Goal: Information Seeking & Learning: Learn about a topic

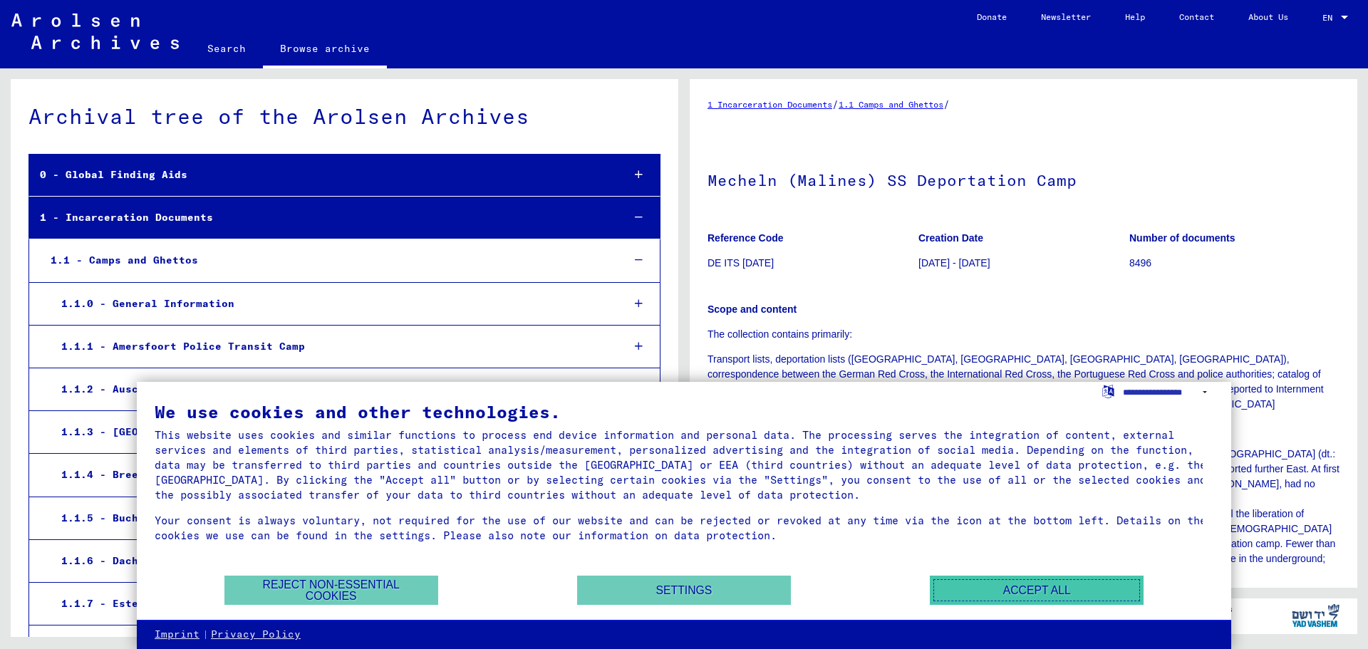
click at [1040, 591] on button "Accept all" at bounding box center [1037, 590] width 214 height 29
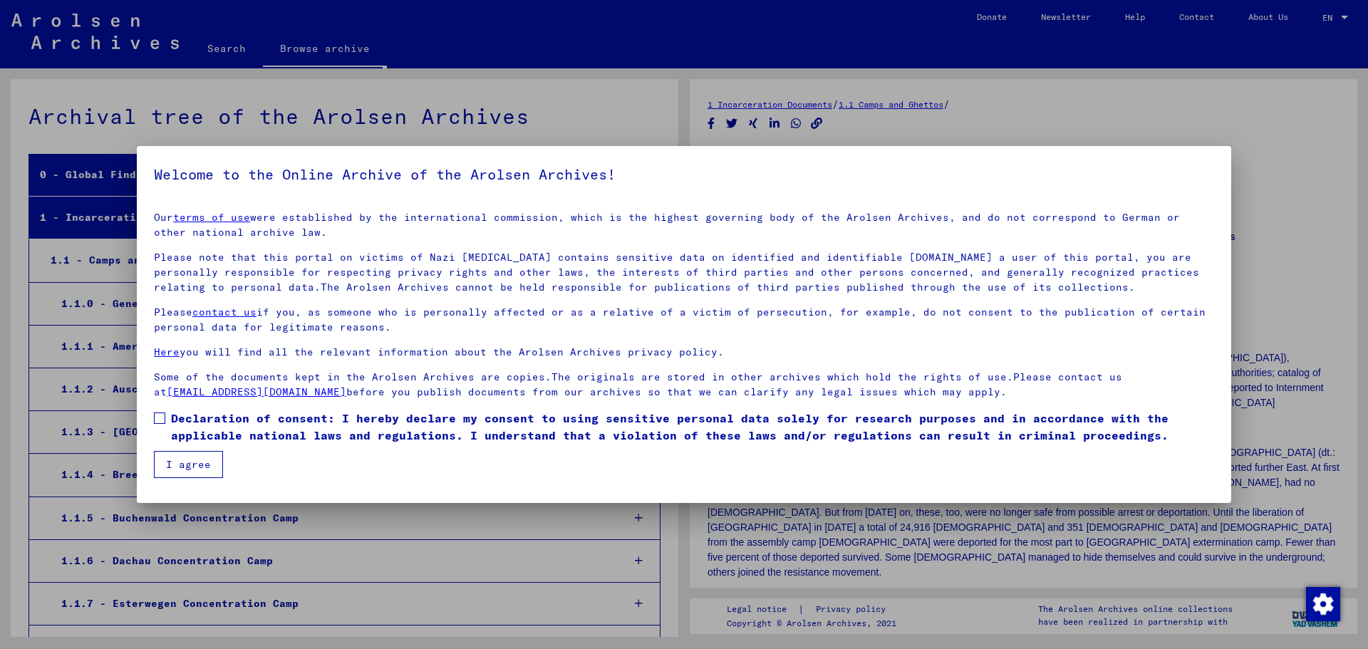
scroll to position [984, 0]
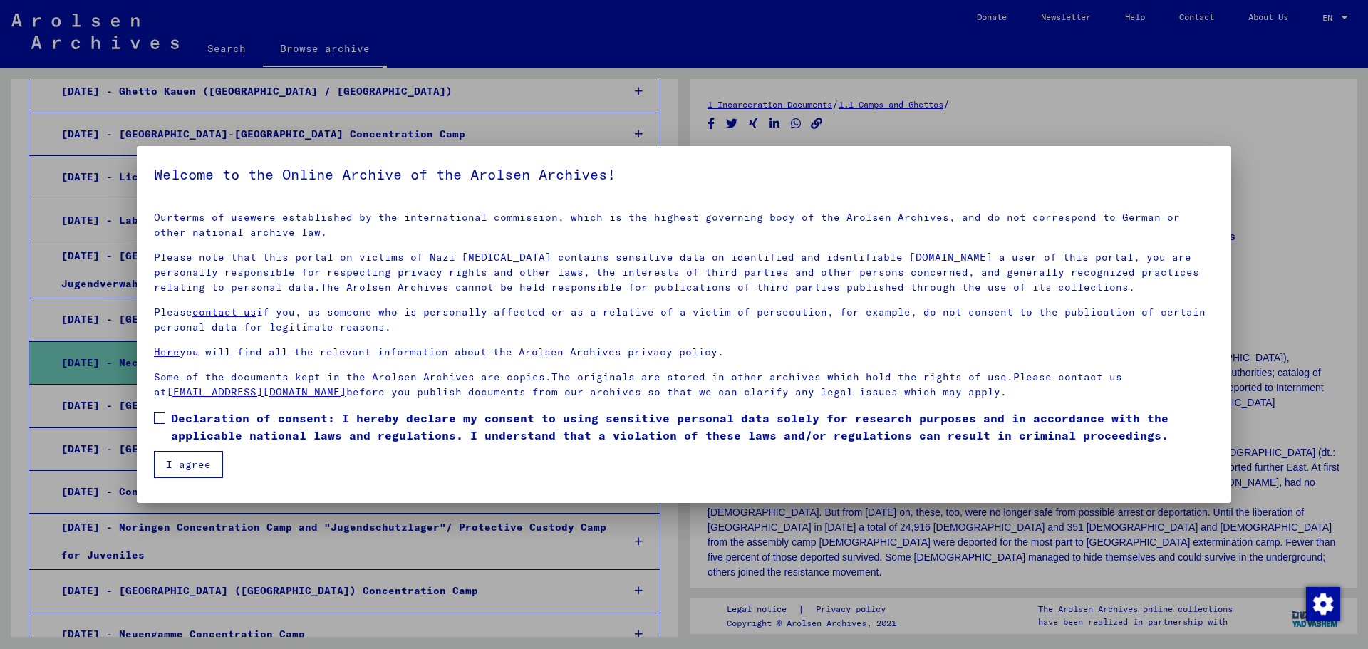
click at [189, 461] on button "I agree" at bounding box center [188, 464] width 69 height 27
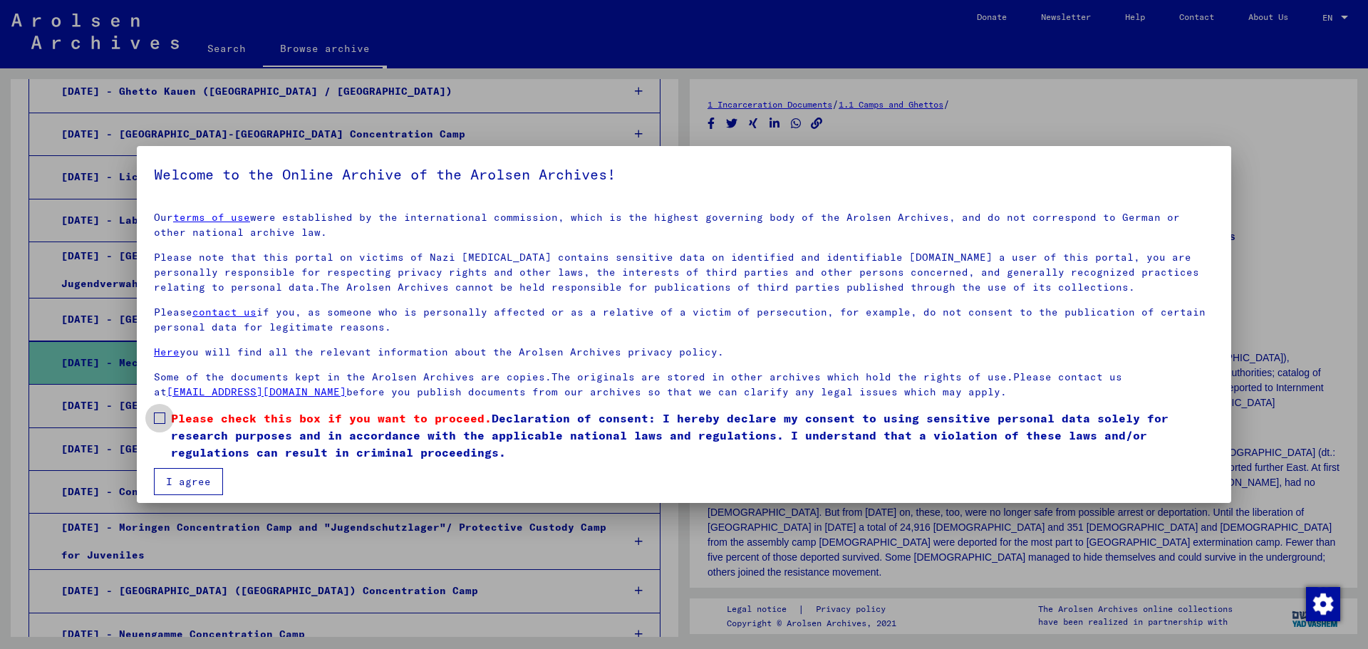
click at [171, 416] on span "Please check this box if you want to proceed." at bounding box center [331, 418] width 321 height 14
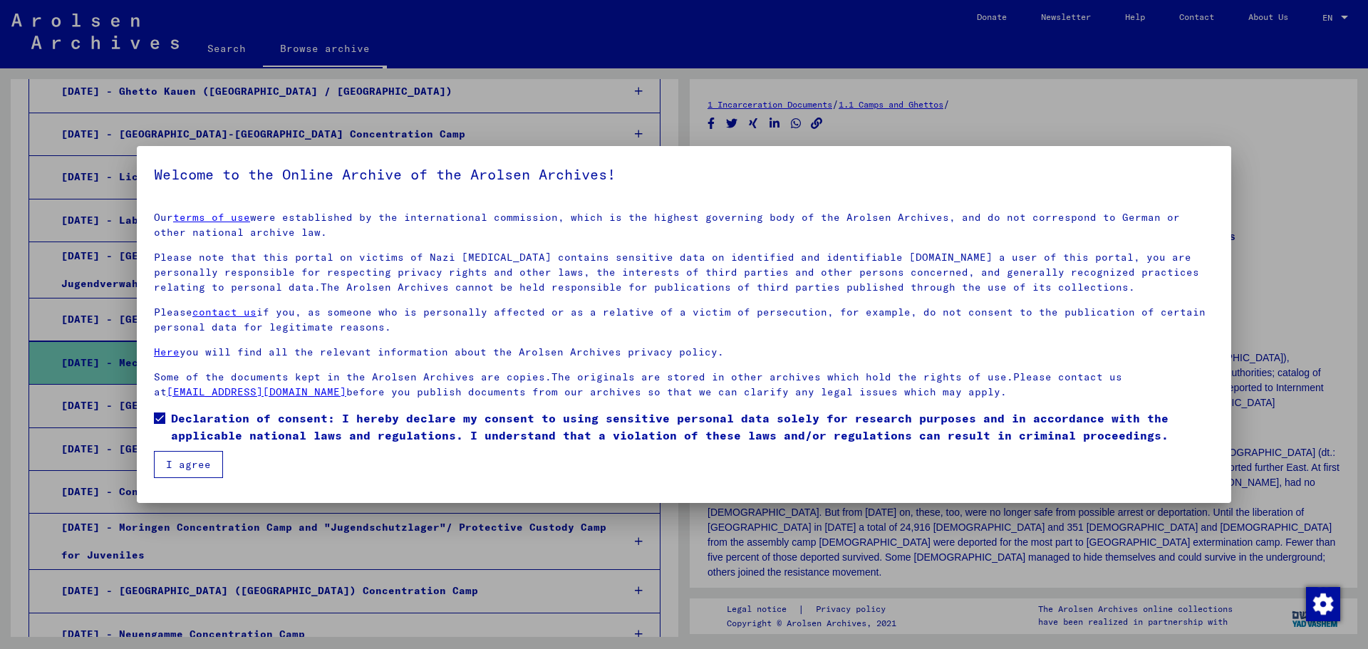
click at [177, 469] on button "I agree" at bounding box center [188, 464] width 69 height 27
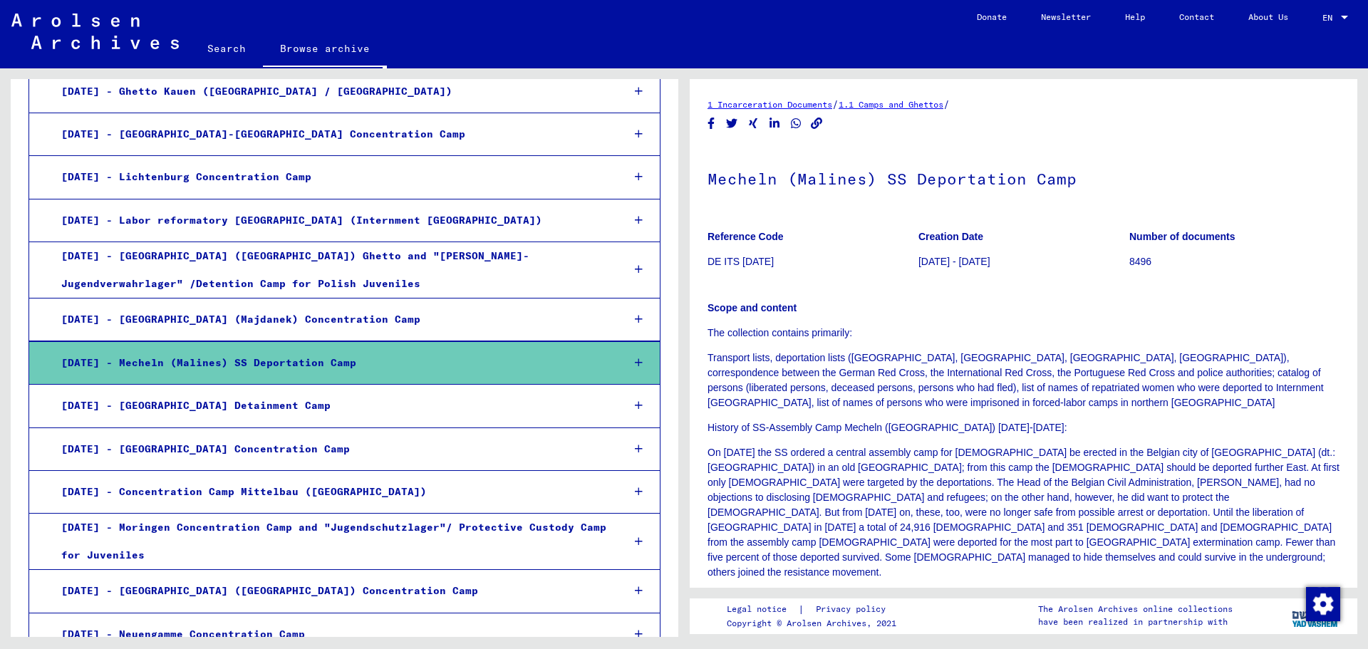
click at [874, 428] on p "History of SS-Assembly Camp Mecheln ([GEOGRAPHIC_DATA]) [DATE]-[DATE]:" at bounding box center [1023, 427] width 632 height 15
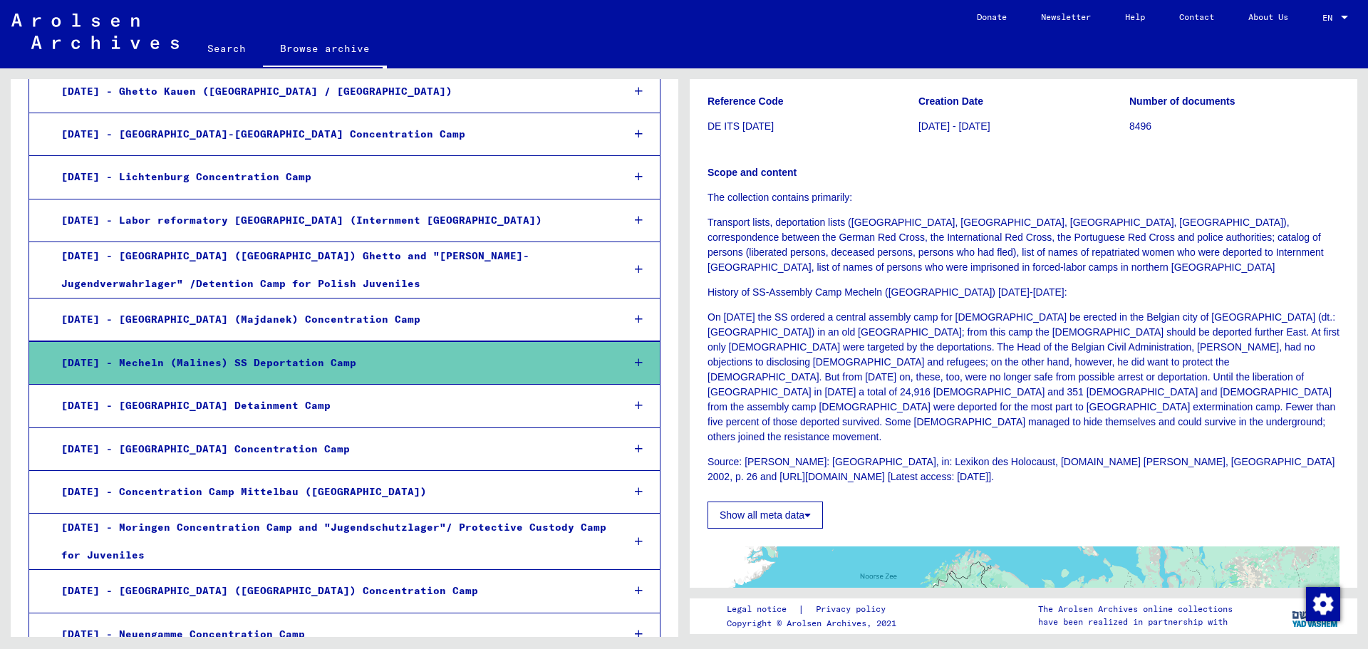
scroll to position [68, 0]
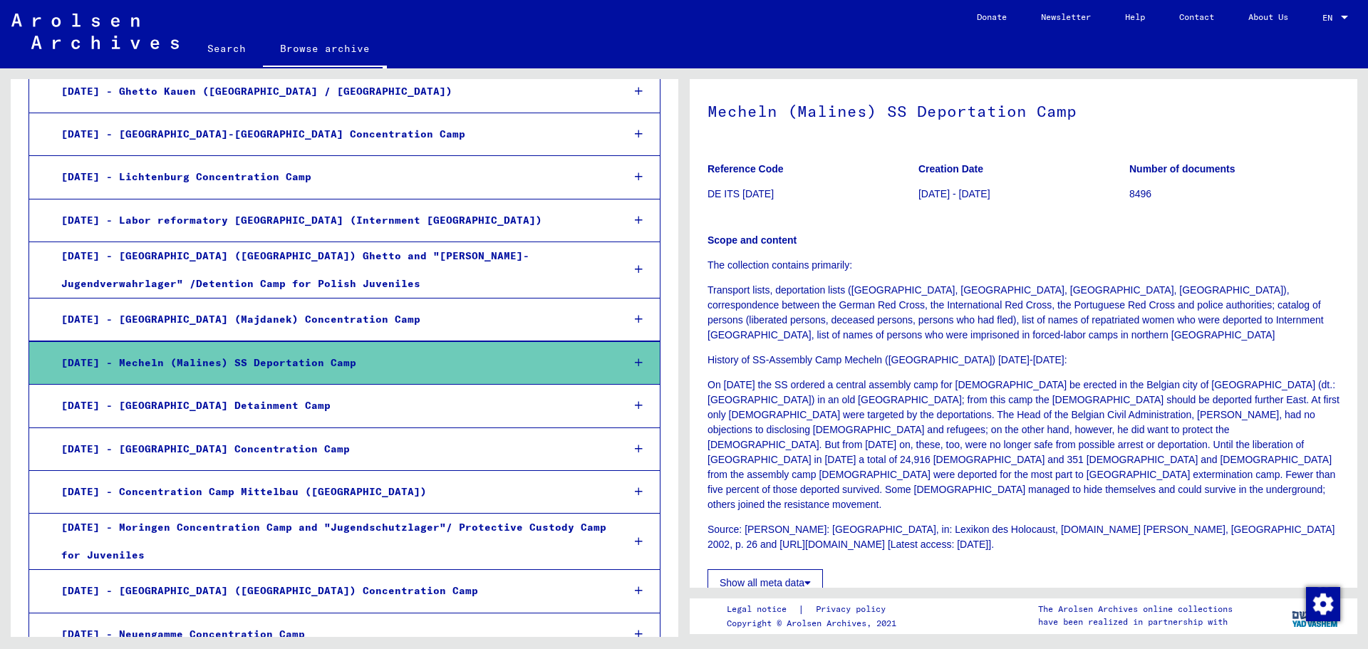
click at [794, 569] on button "Show all meta data" at bounding box center [764, 582] width 115 height 27
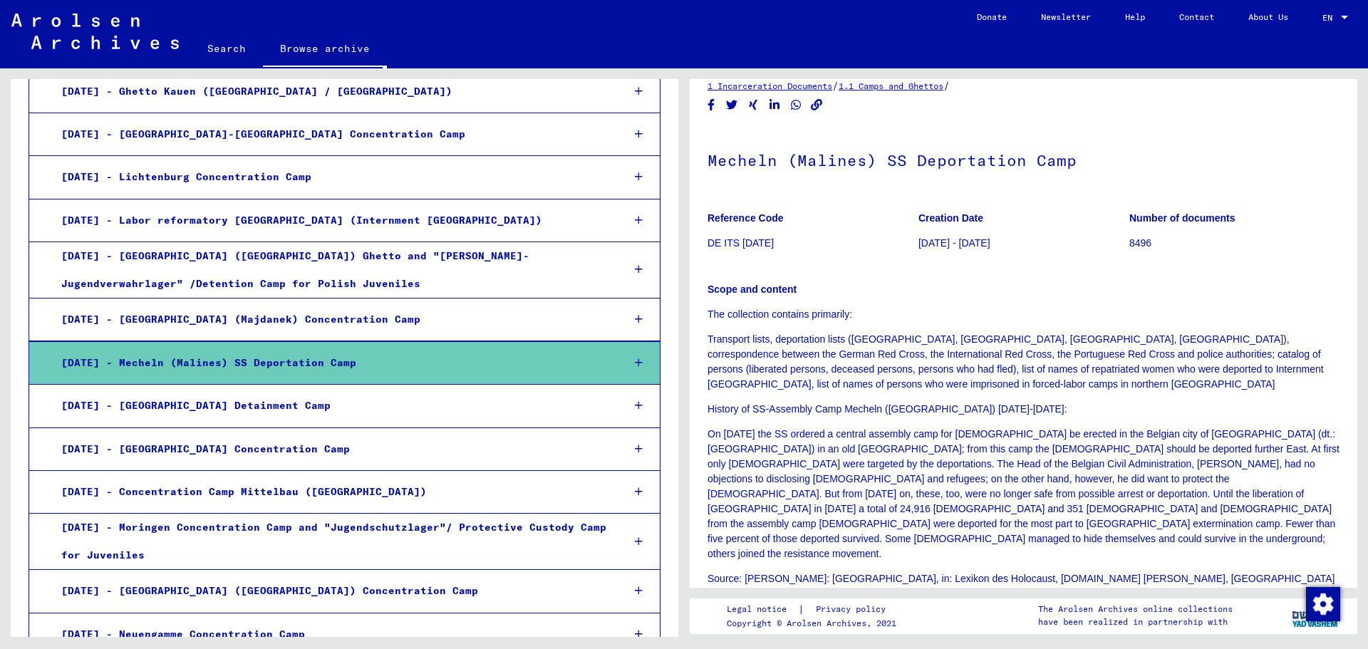
scroll to position [0, 0]
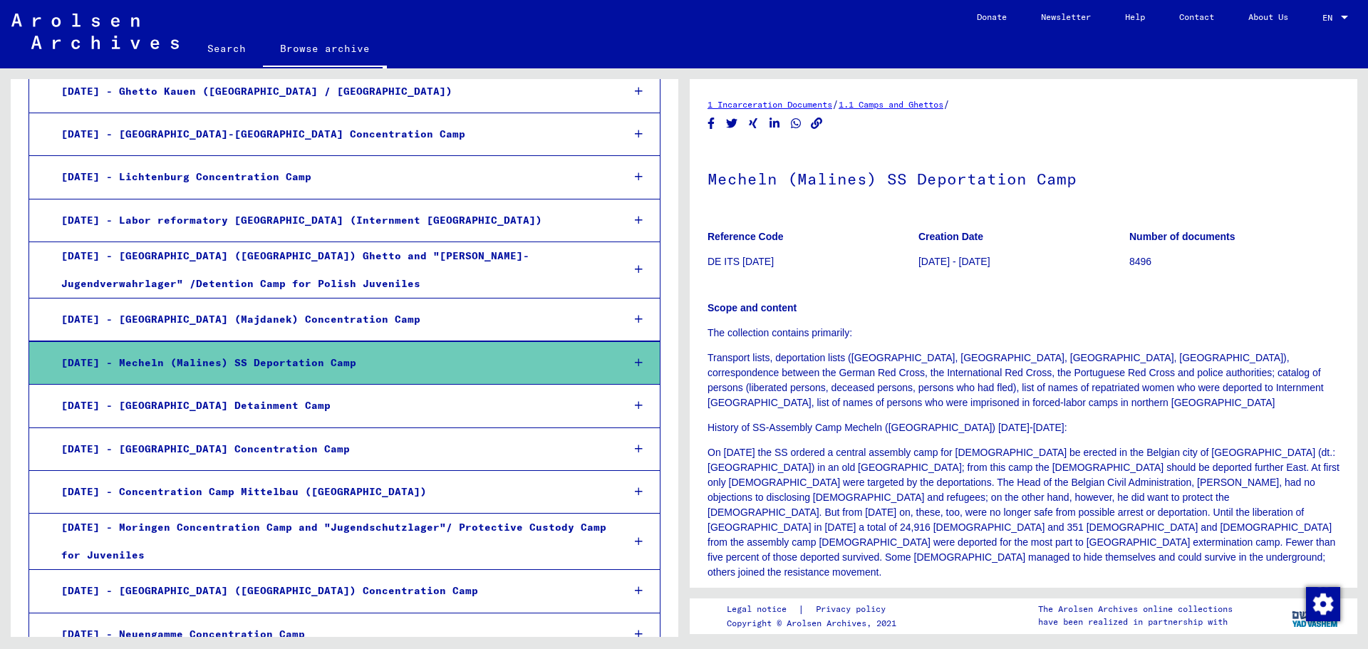
click at [730, 336] on p "The collection contains primarily:" at bounding box center [1023, 333] width 632 height 15
click at [922, 101] on link "1.1 Camps and Ghettos" at bounding box center [890, 104] width 105 height 11
click at [635, 364] on icon at bounding box center [639, 363] width 8 height 10
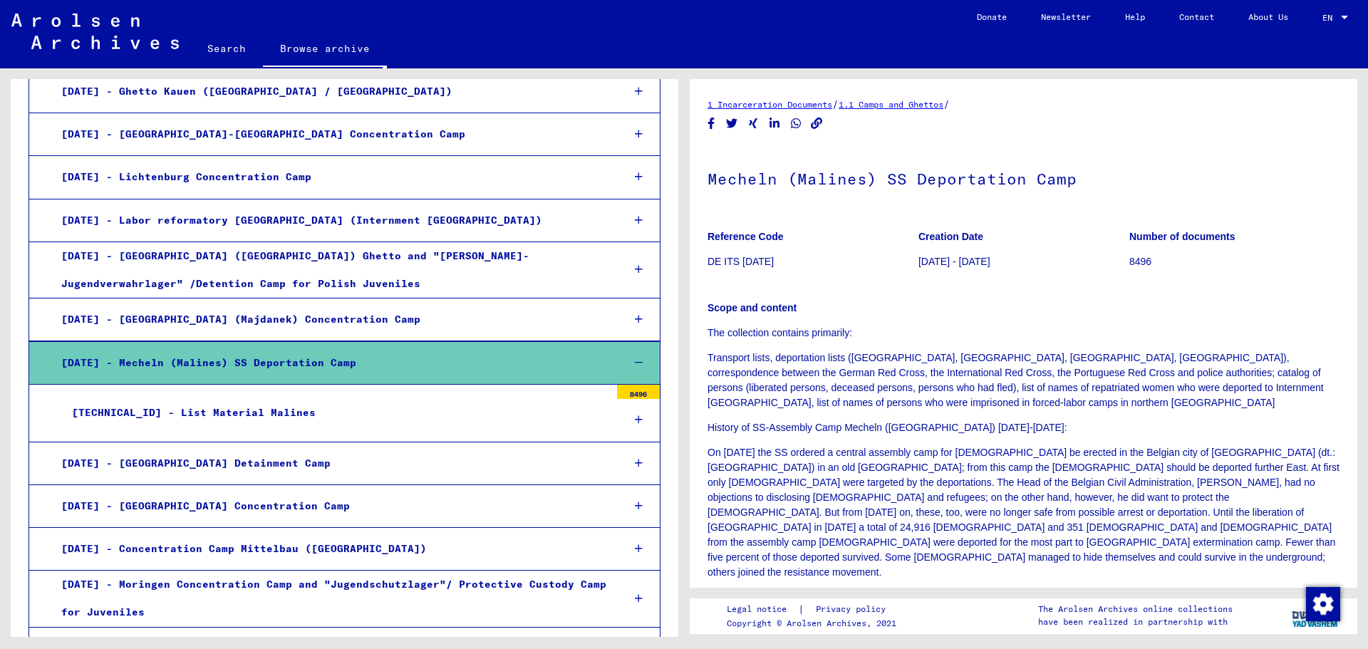
click at [228, 416] on div "[TECHNICAL_ID] - List Material Malines" at bounding box center [335, 413] width 548 height 28
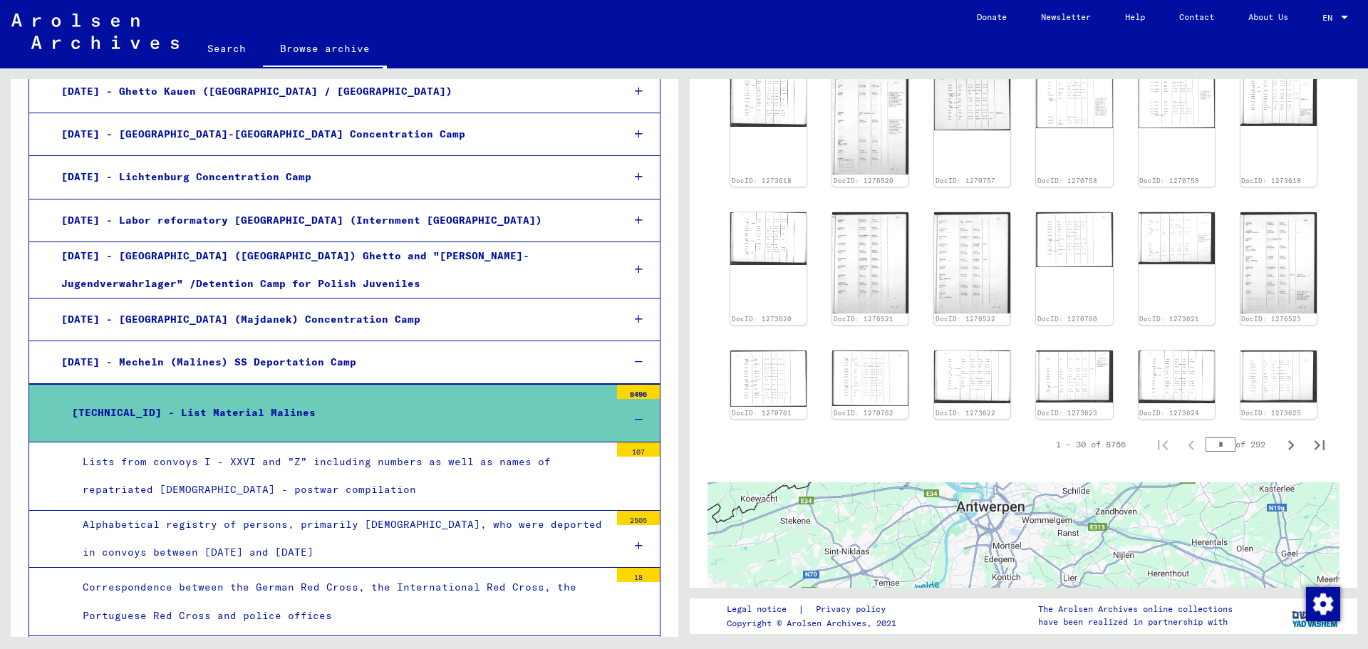
scroll to position [681, 0]
drag, startPoint x: 1215, startPoint y: 427, endPoint x: 1202, endPoint y: 429, distance: 12.3
click at [1205, 435] on input "*" at bounding box center [1220, 442] width 30 height 14
type input "***"
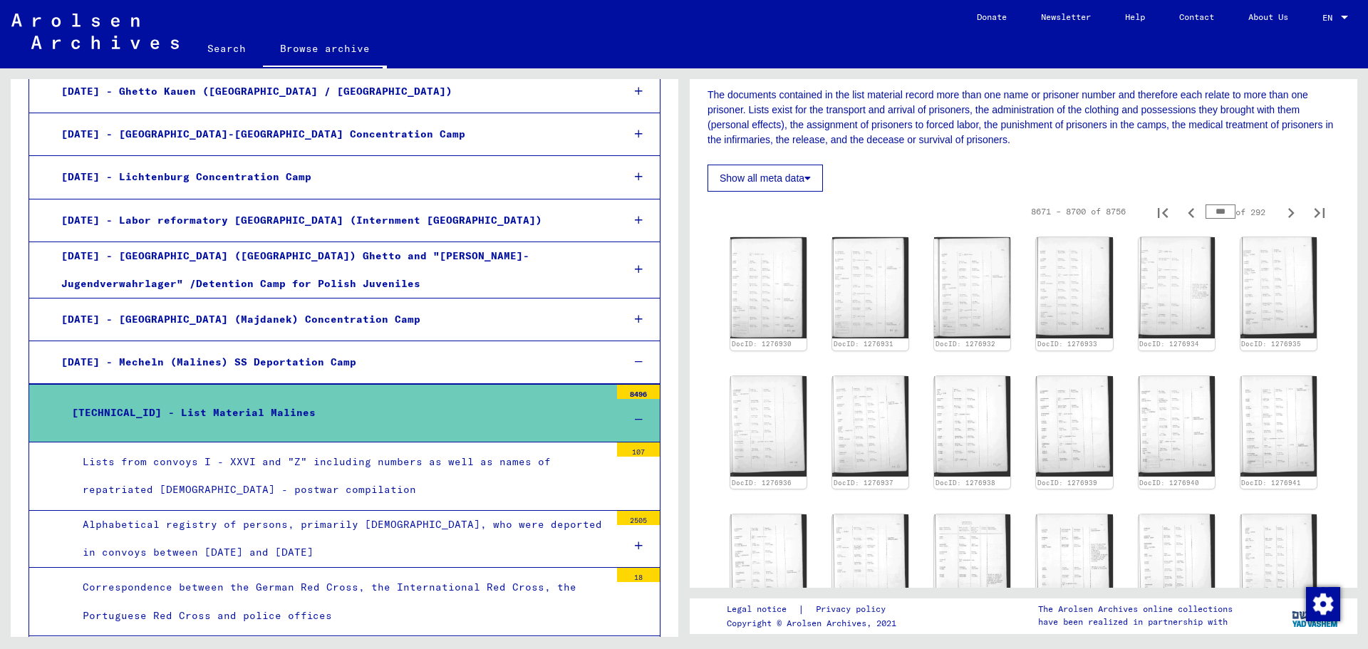
scroll to position [199, 0]
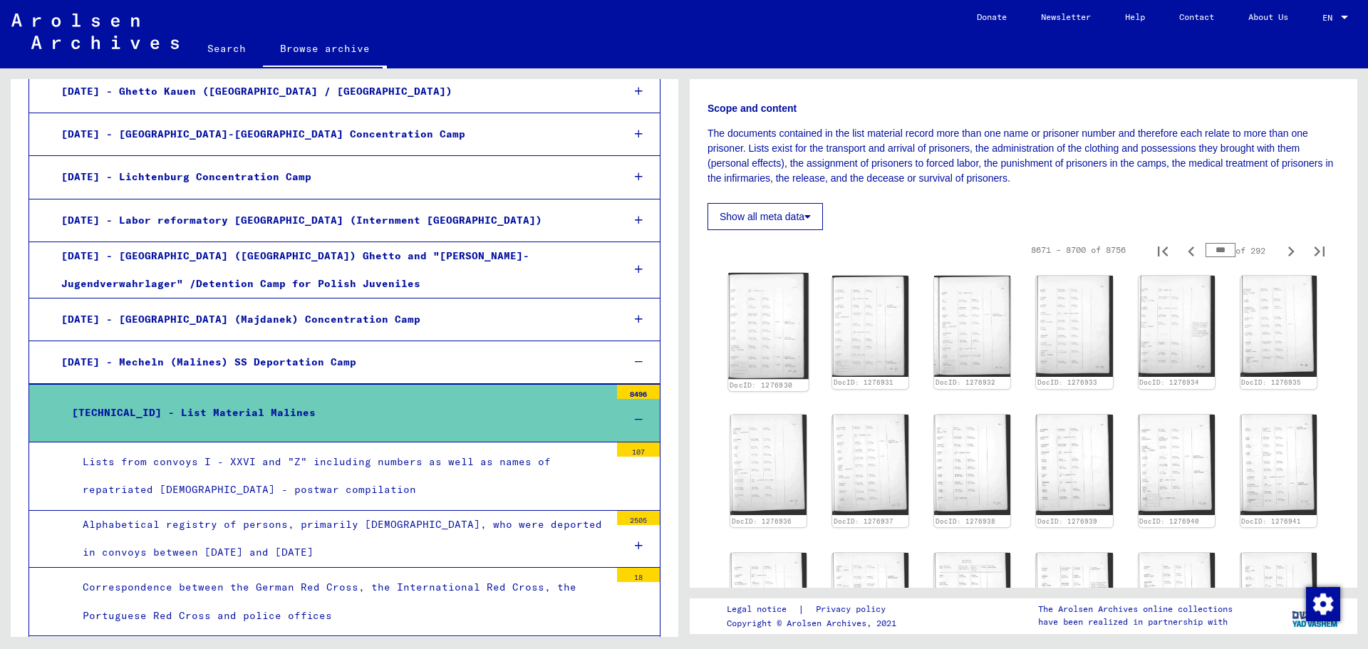
click at [753, 311] on img at bounding box center [768, 326] width 80 height 106
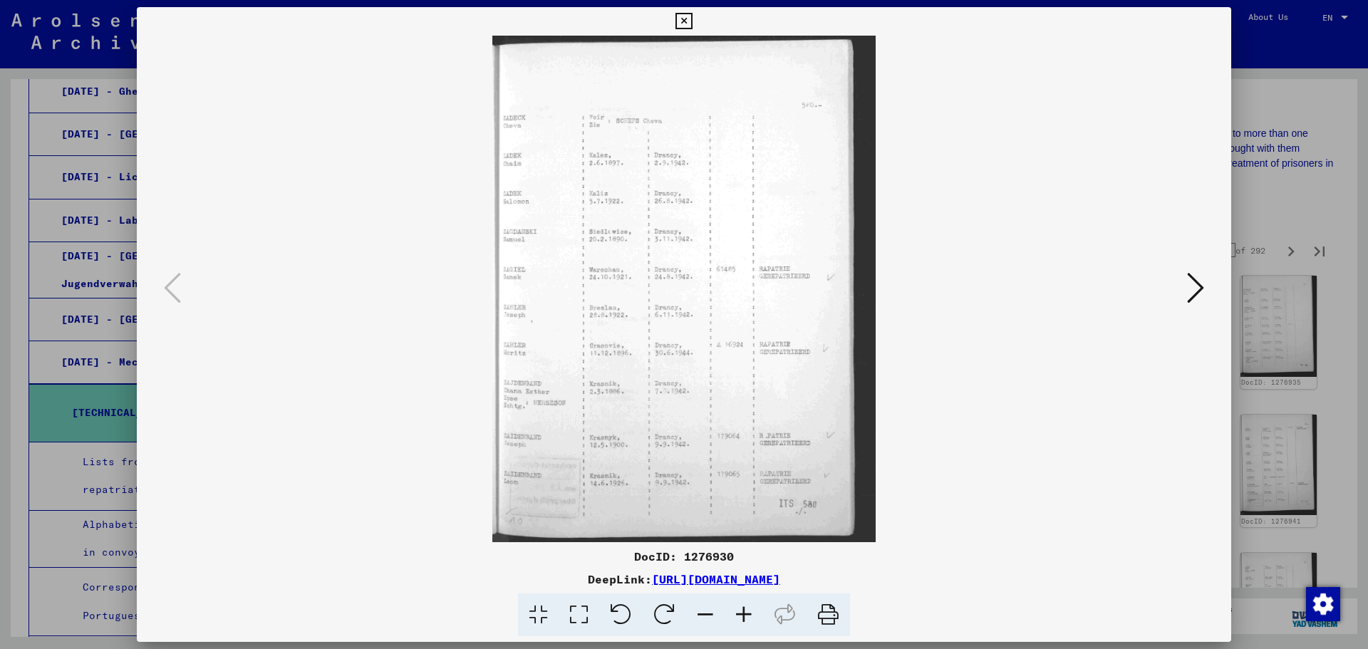
click at [1190, 288] on icon at bounding box center [1195, 288] width 17 height 34
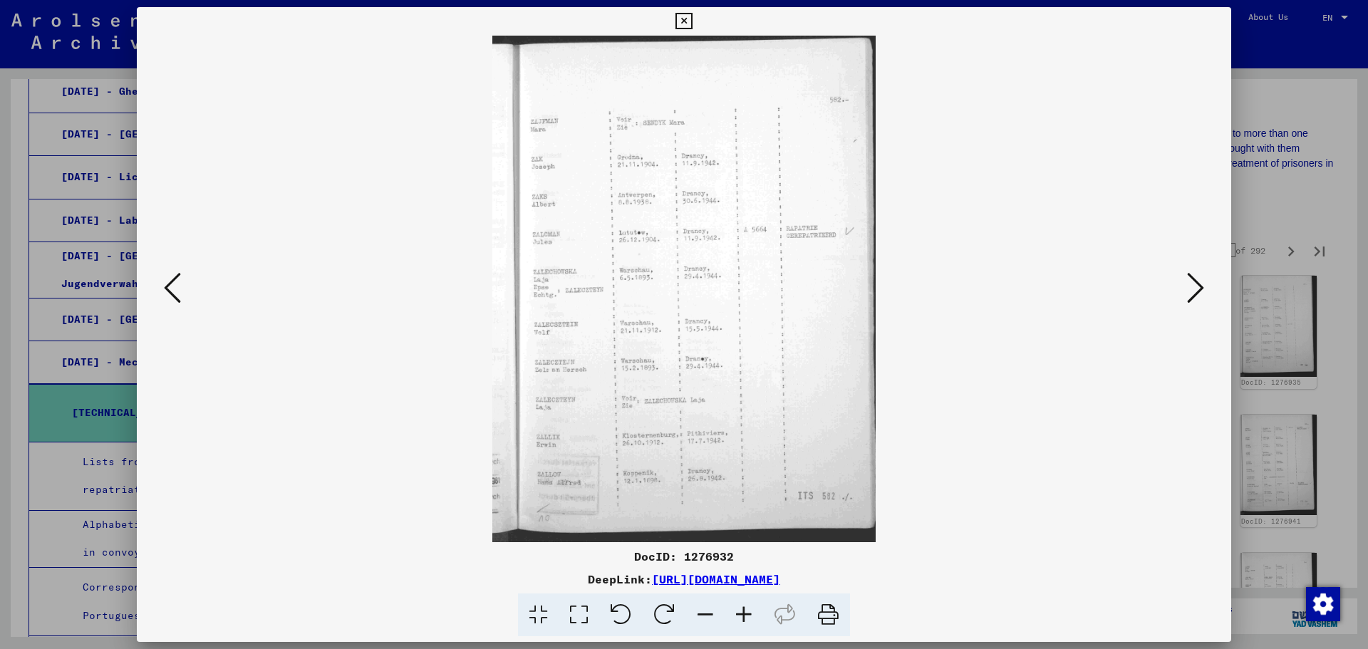
click at [1189, 287] on icon at bounding box center [1195, 288] width 17 height 34
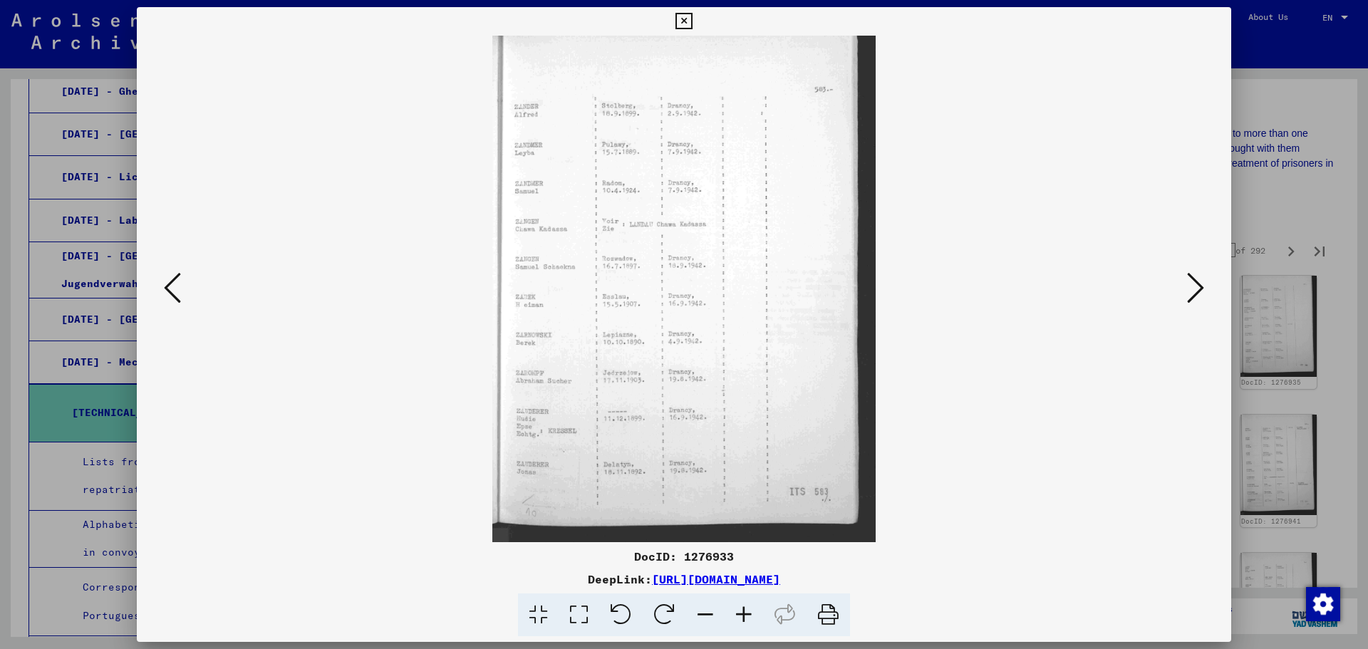
click at [1189, 287] on icon at bounding box center [1195, 288] width 17 height 34
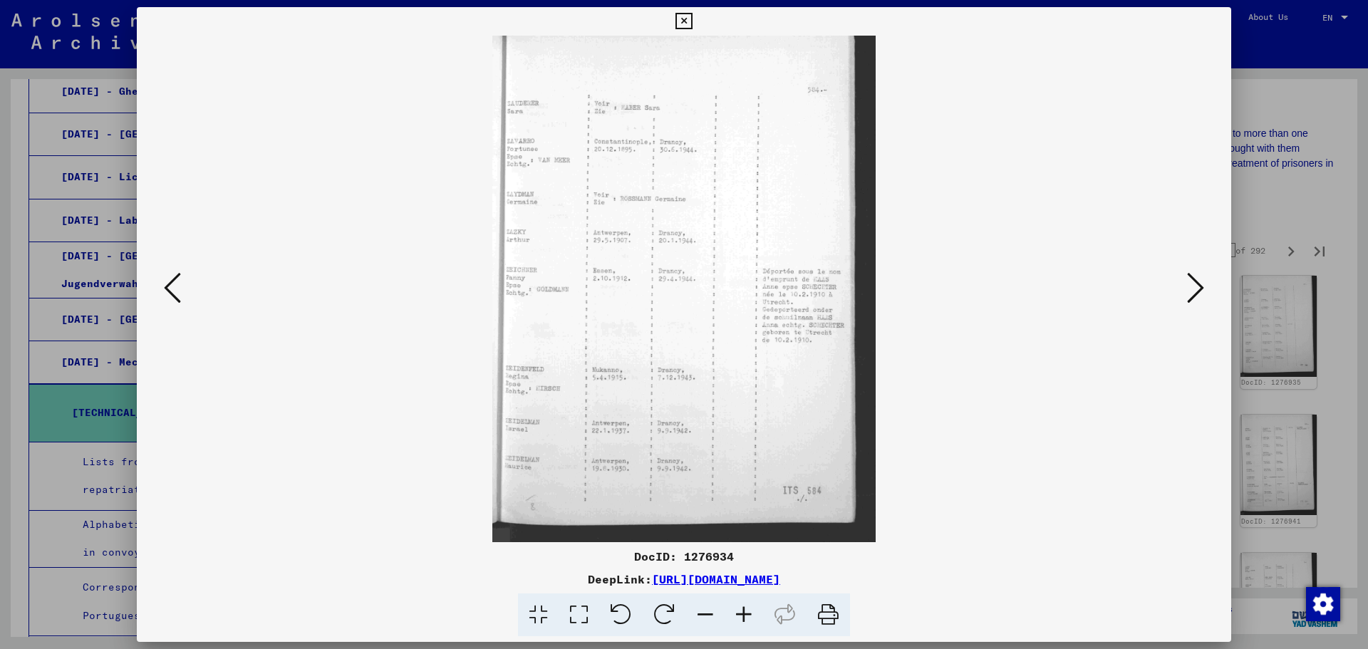
click at [1189, 287] on icon at bounding box center [1195, 288] width 17 height 34
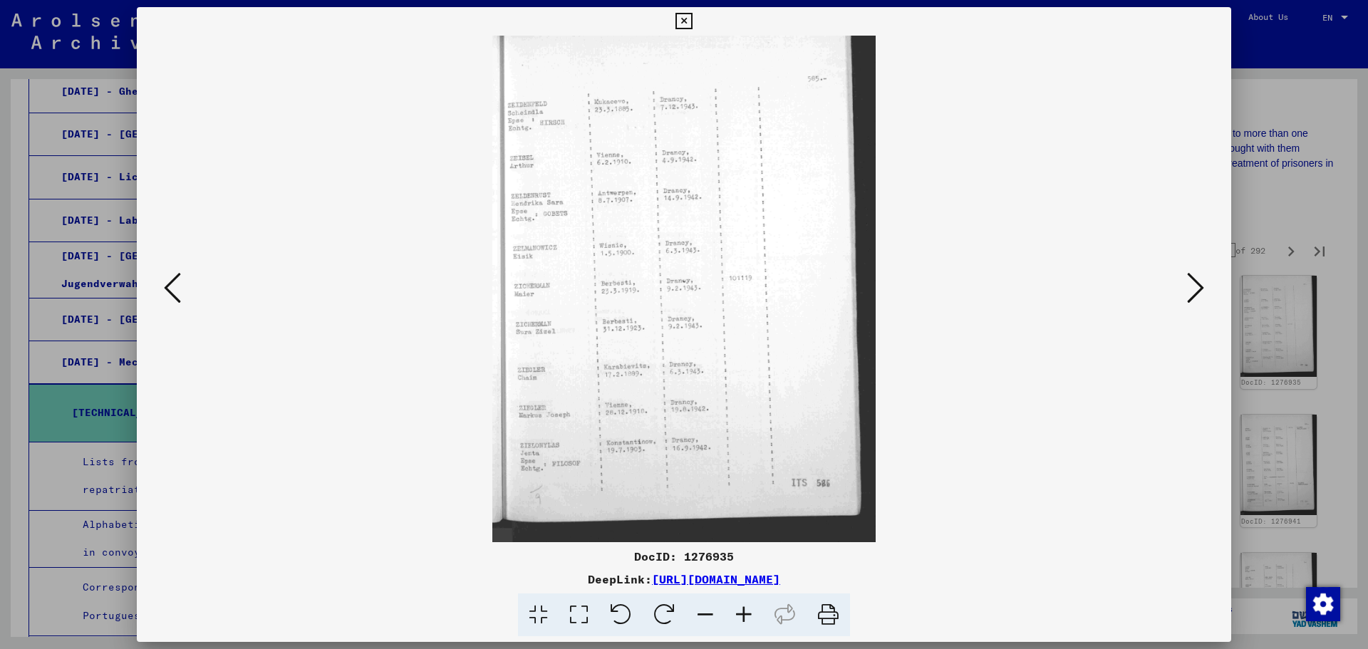
click at [1189, 287] on icon at bounding box center [1195, 288] width 17 height 34
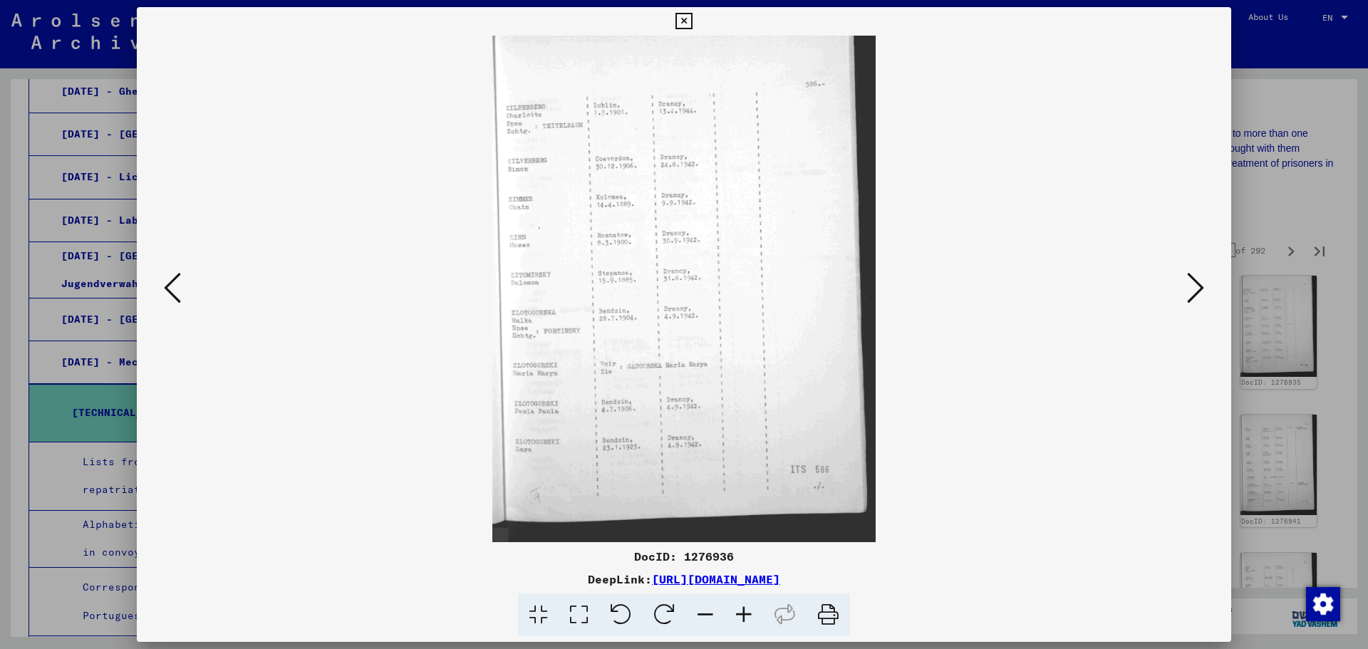
click at [1189, 287] on icon at bounding box center [1195, 288] width 17 height 34
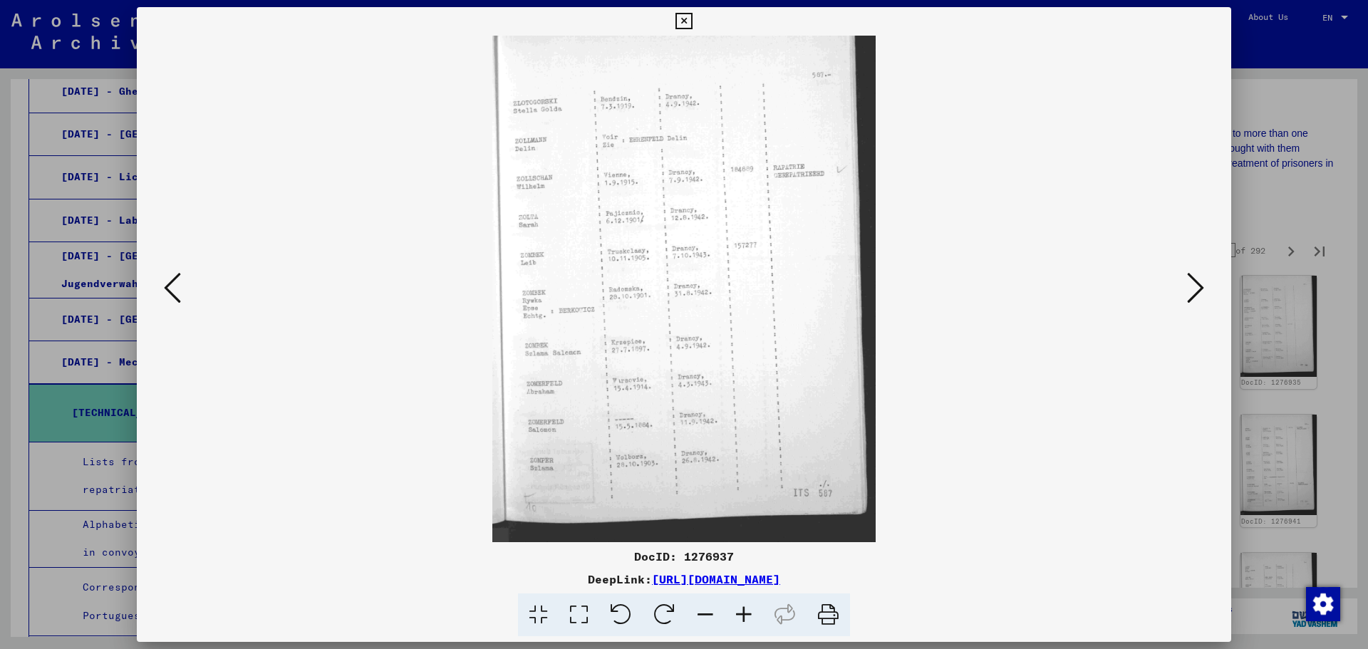
click at [1189, 287] on icon at bounding box center [1195, 288] width 17 height 34
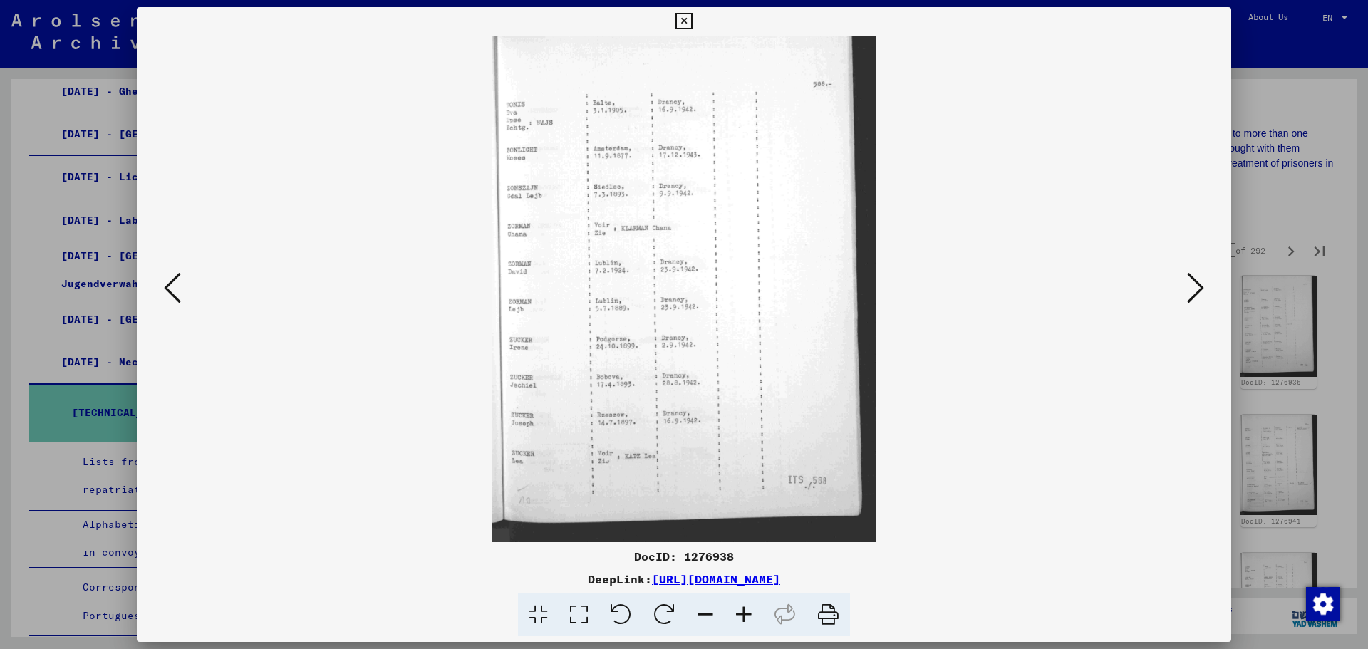
click at [1189, 287] on icon at bounding box center [1195, 288] width 17 height 34
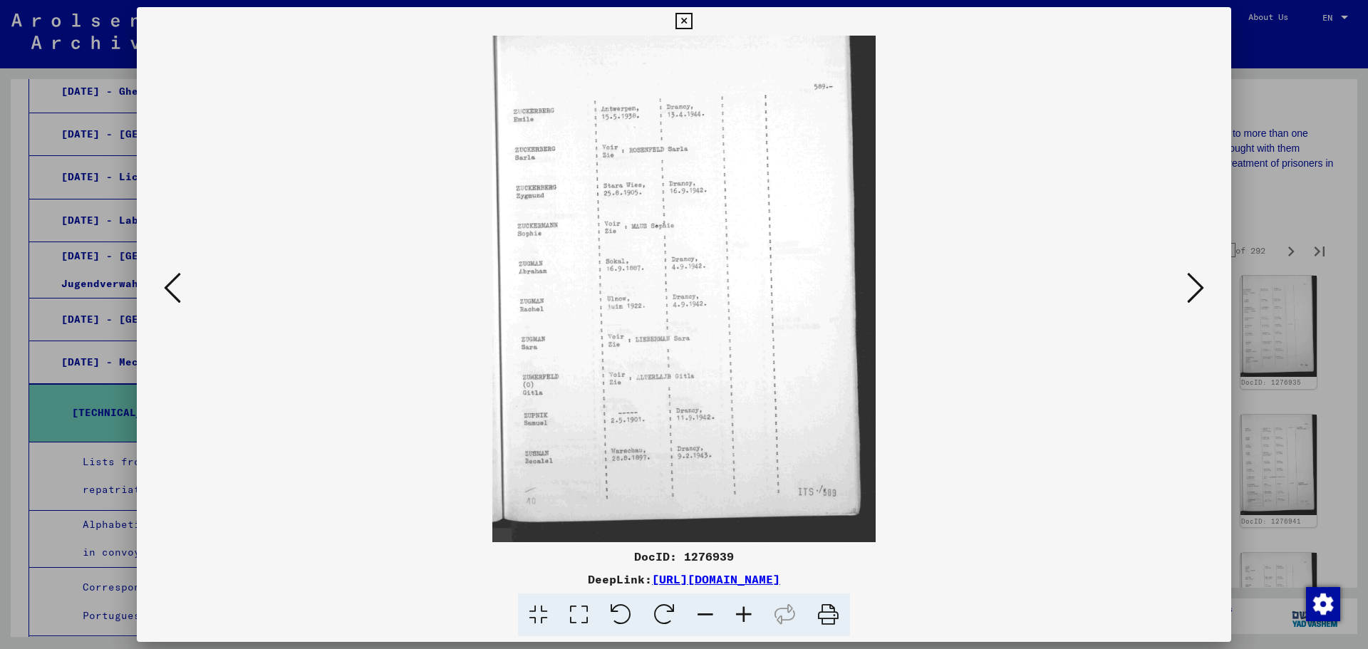
click at [1189, 287] on icon at bounding box center [1195, 288] width 17 height 34
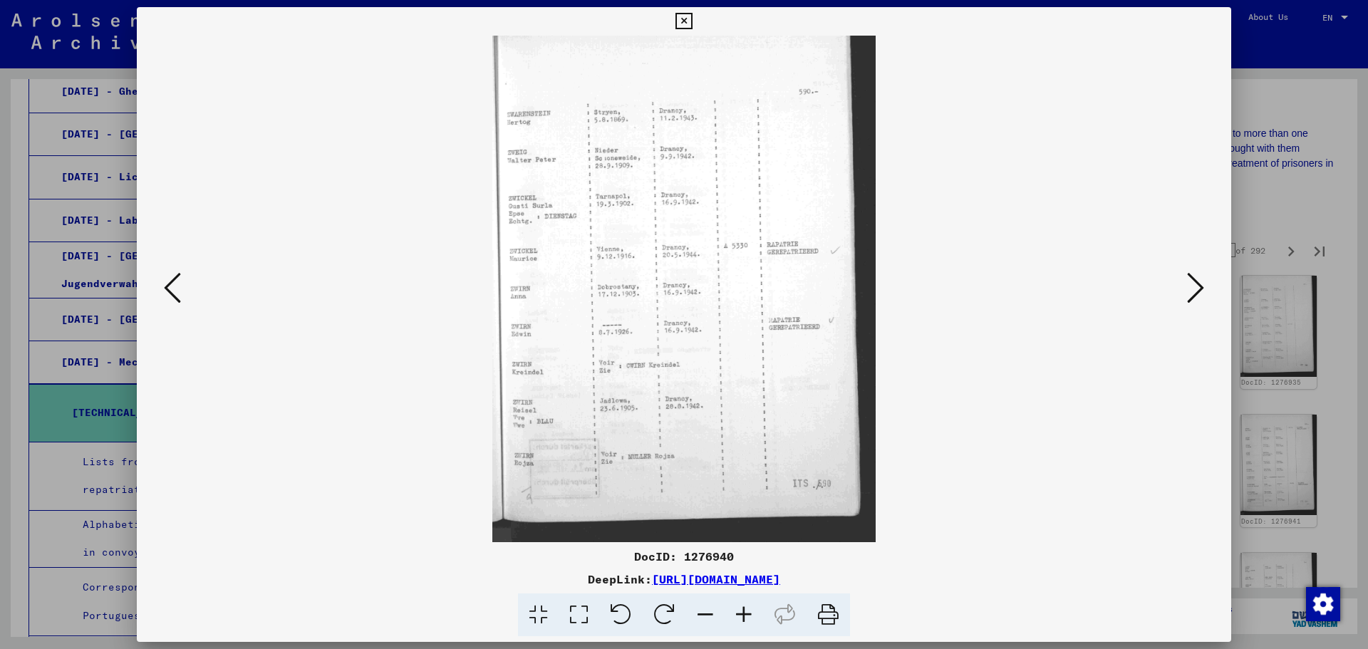
click at [1189, 287] on icon at bounding box center [1195, 288] width 17 height 34
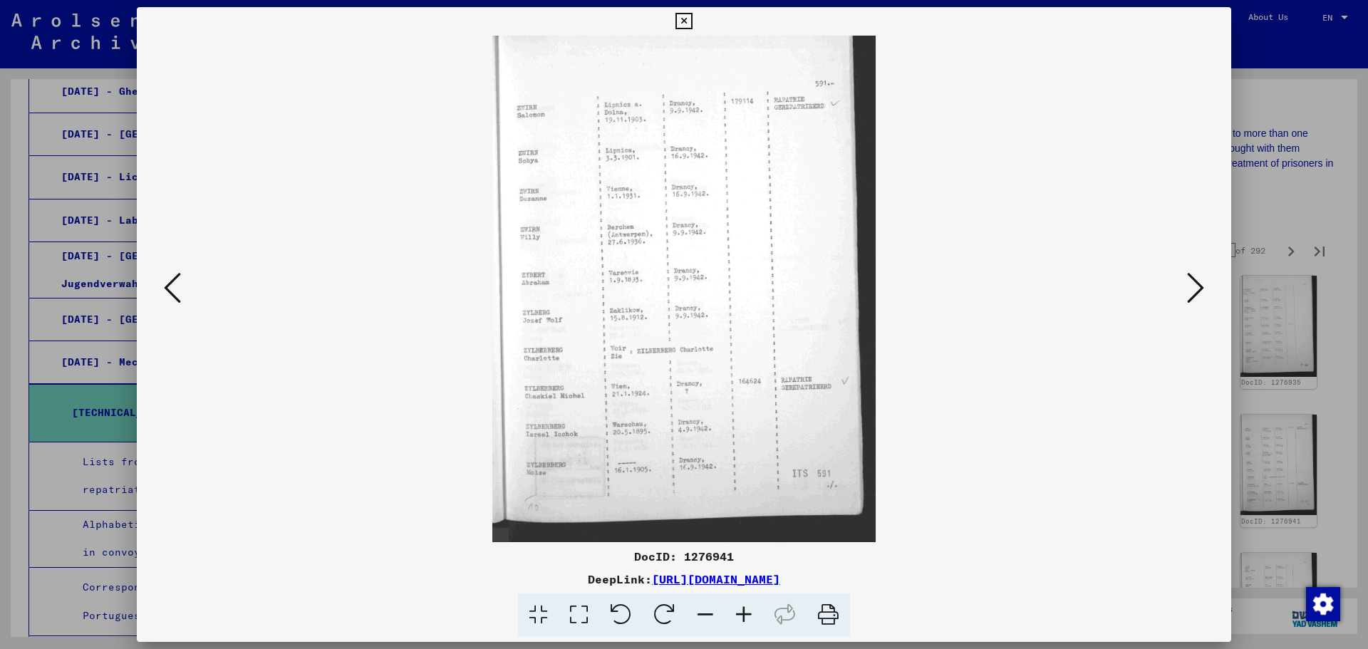
click at [1189, 287] on icon at bounding box center [1195, 288] width 17 height 34
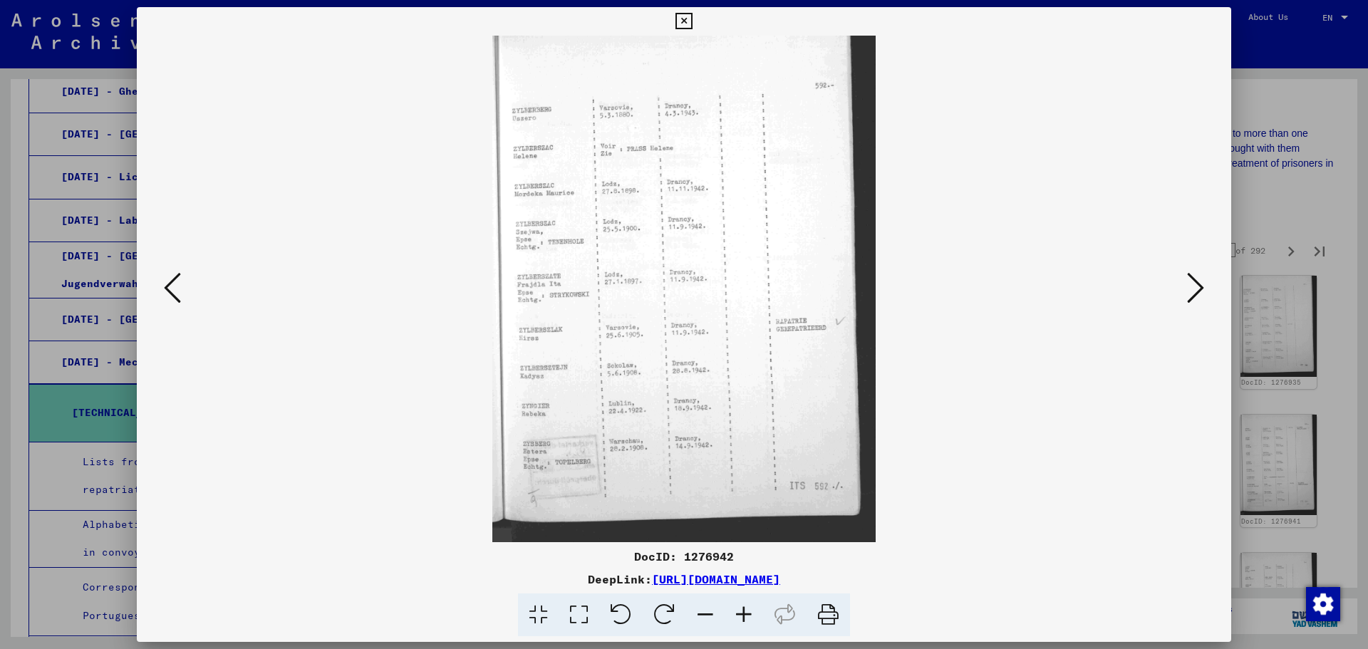
click at [1189, 287] on icon at bounding box center [1195, 288] width 17 height 34
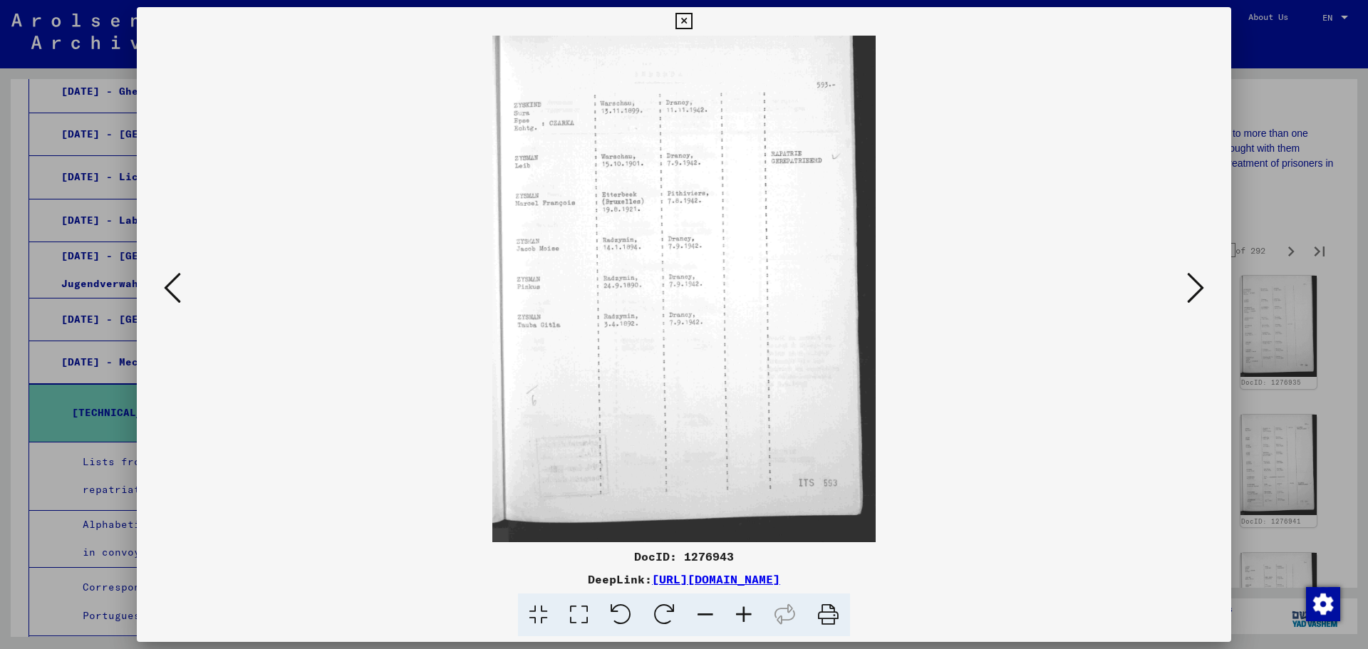
click at [1189, 287] on icon at bounding box center [1195, 288] width 17 height 34
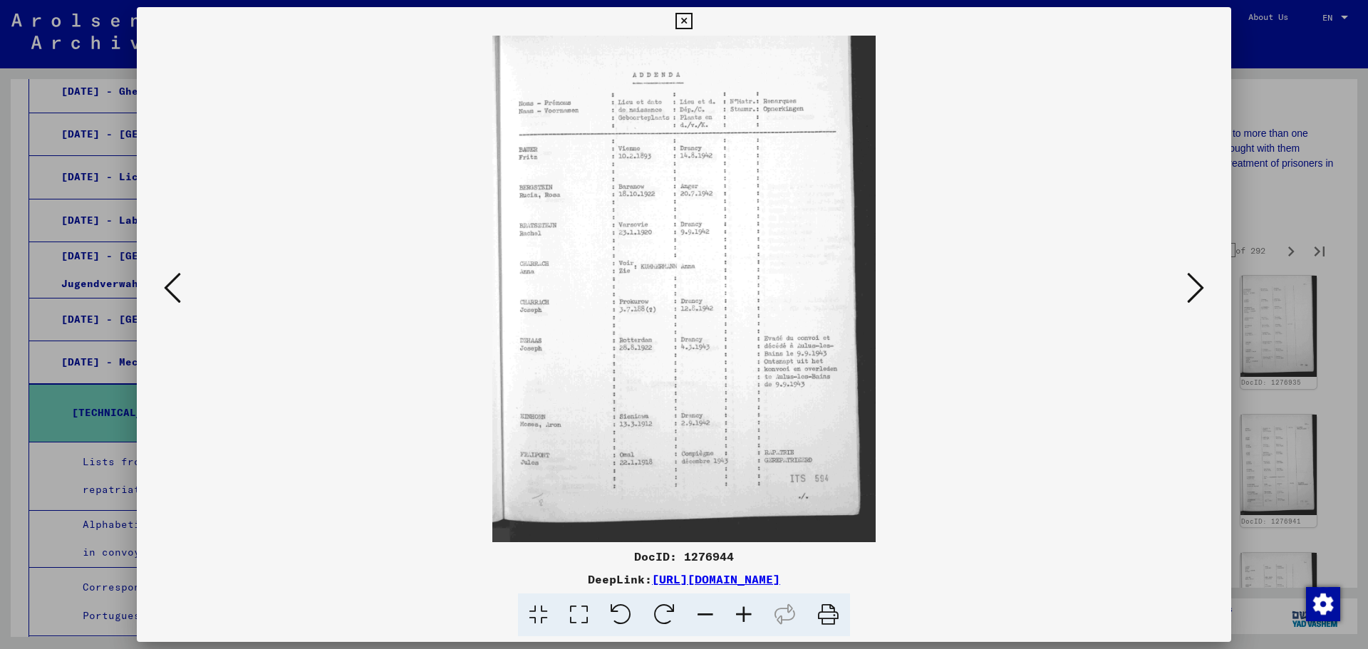
click at [1189, 287] on icon at bounding box center [1195, 288] width 17 height 34
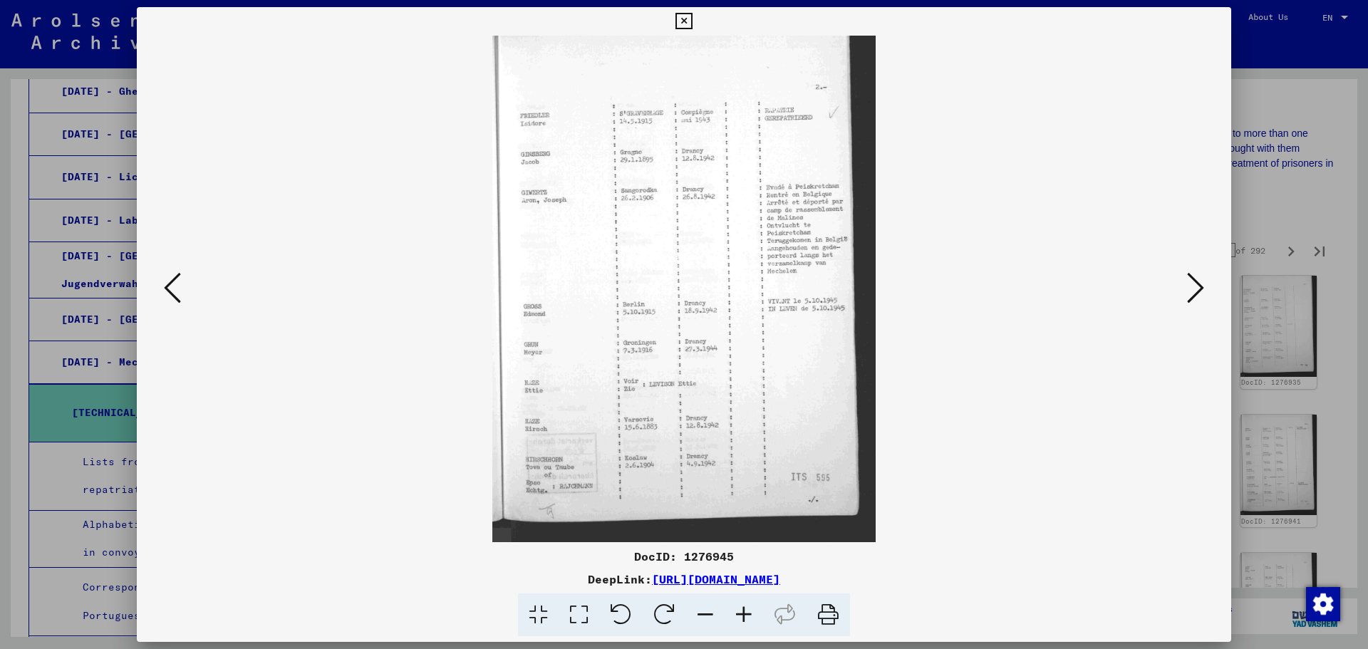
click at [1189, 287] on icon at bounding box center [1195, 288] width 17 height 34
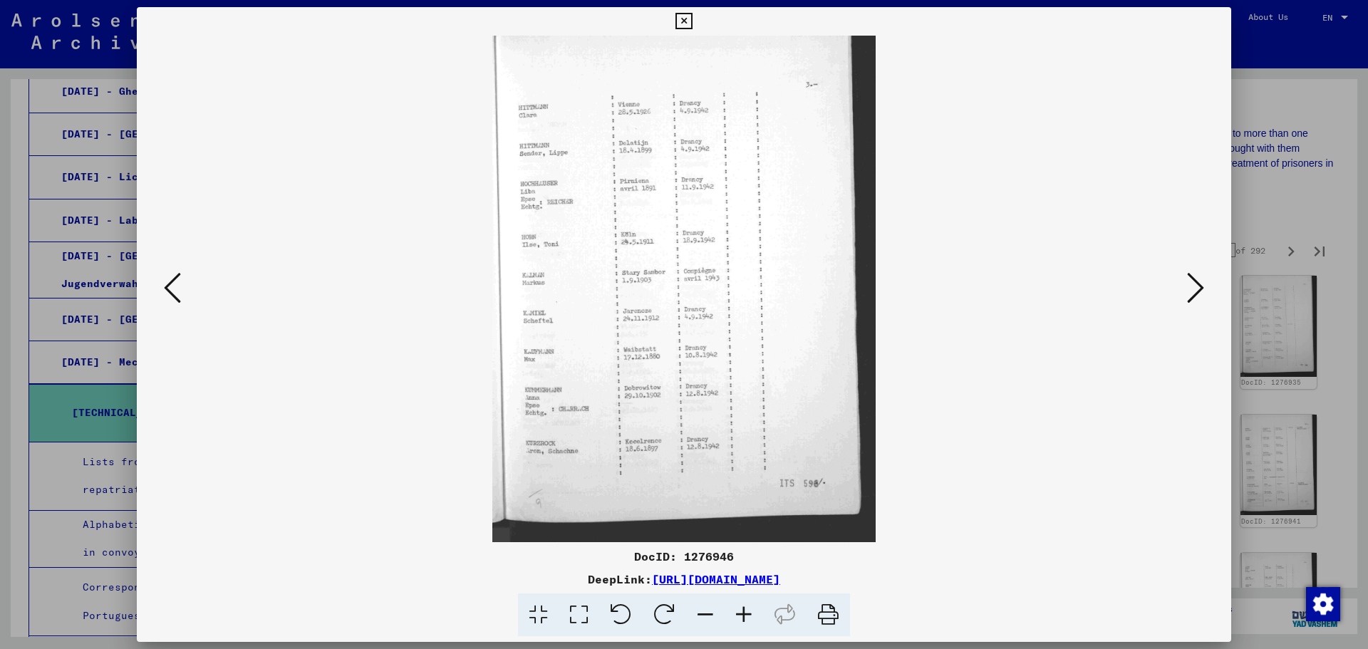
click at [1189, 287] on icon at bounding box center [1195, 288] width 17 height 34
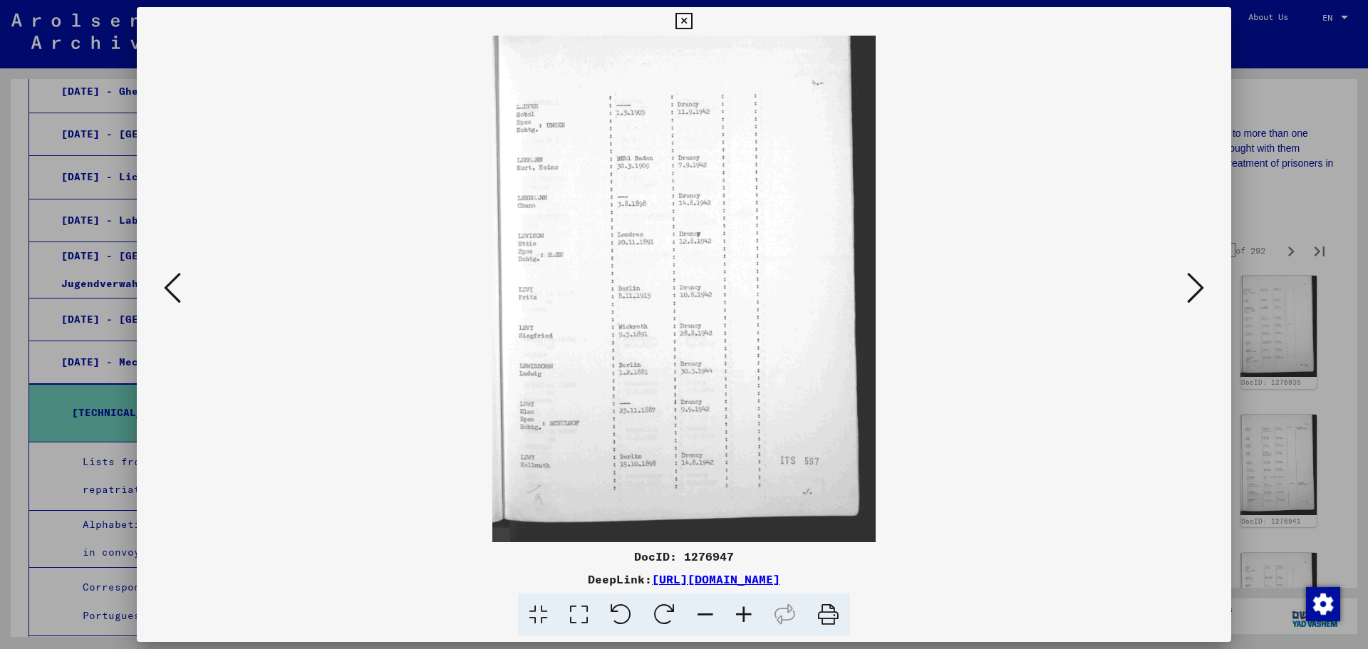
click at [1189, 287] on icon at bounding box center [1195, 288] width 17 height 34
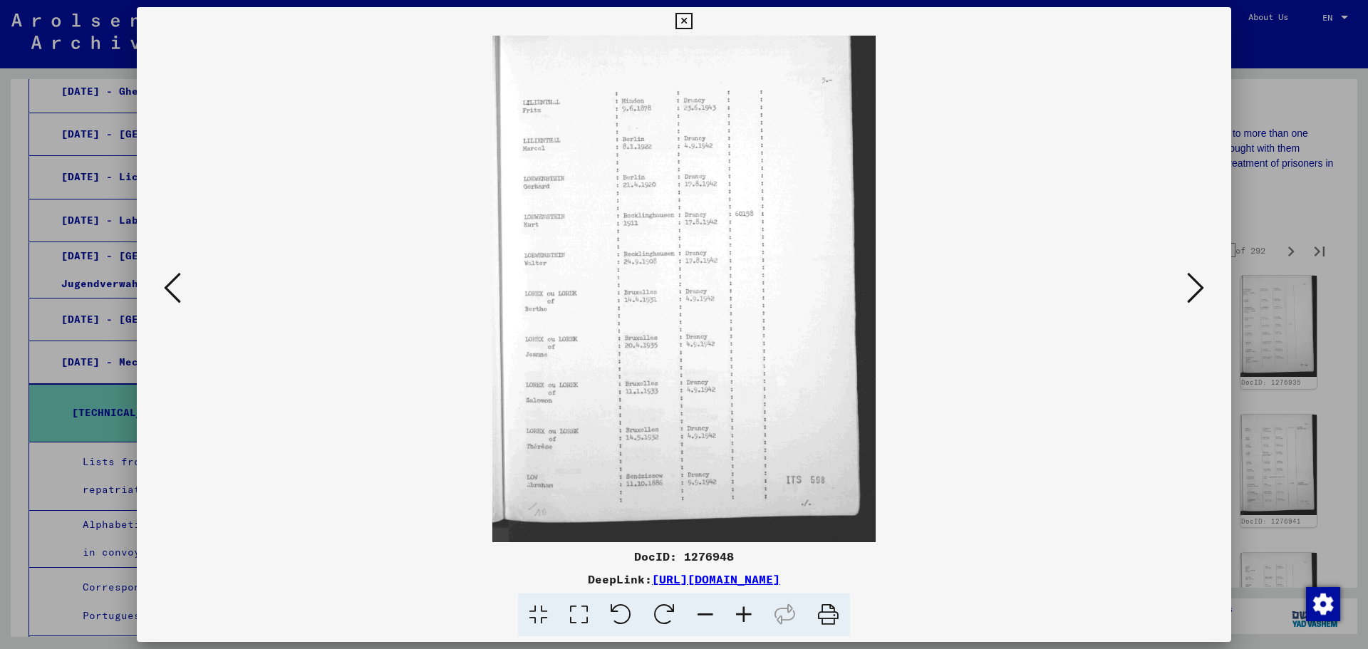
click at [1189, 287] on icon at bounding box center [1195, 288] width 17 height 34
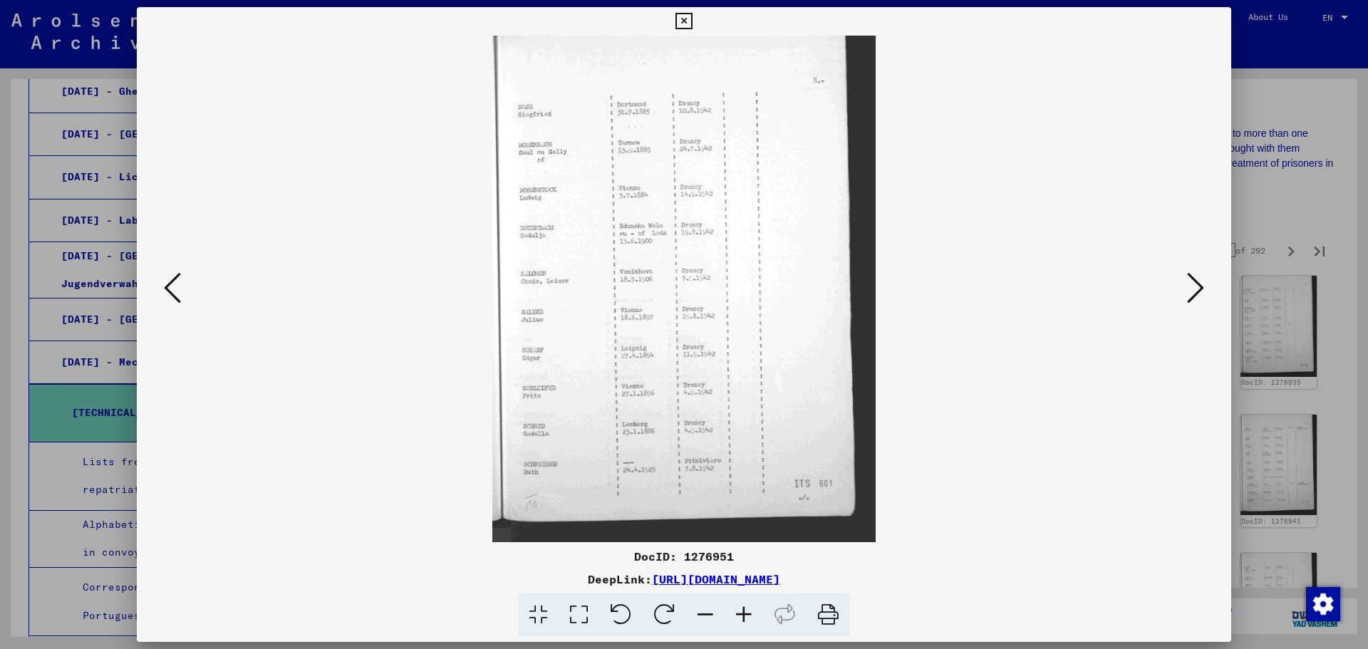
click at [1189, 287] on icon at bounding box center [1195, 288] width 17 height 34
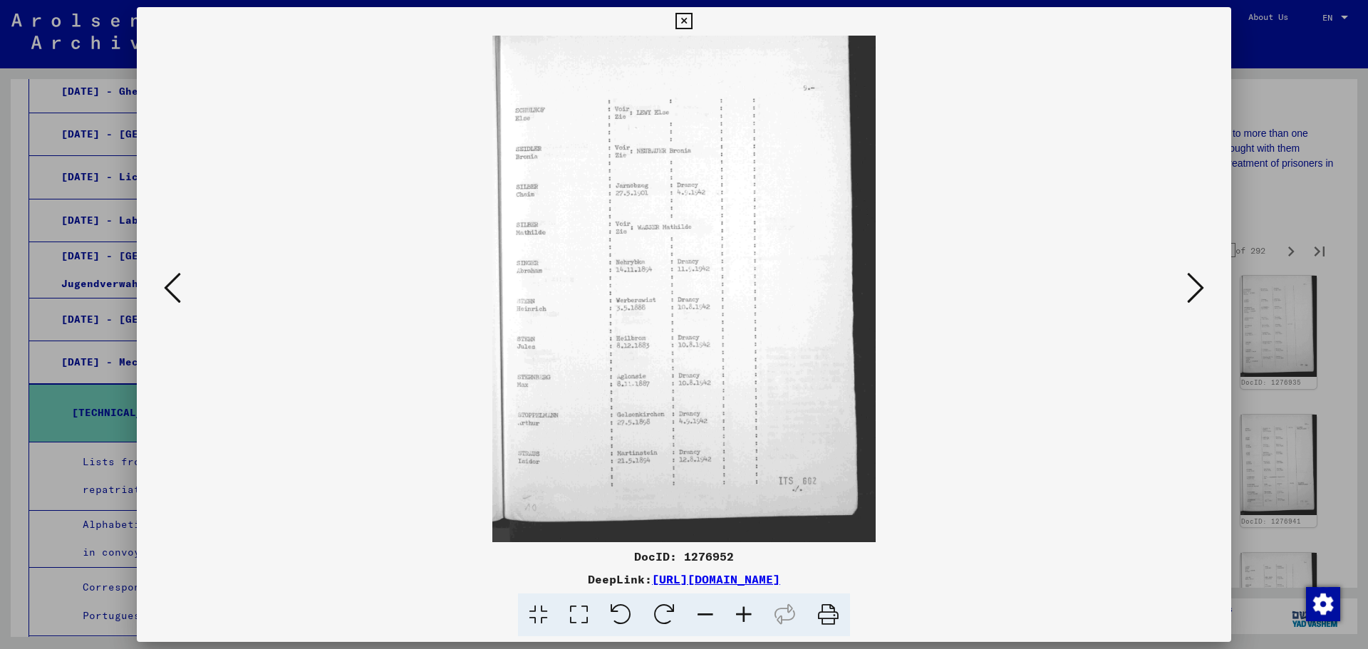
click at [1189, 287] on icon at bounding box center [1195, 288] width 17 height 34
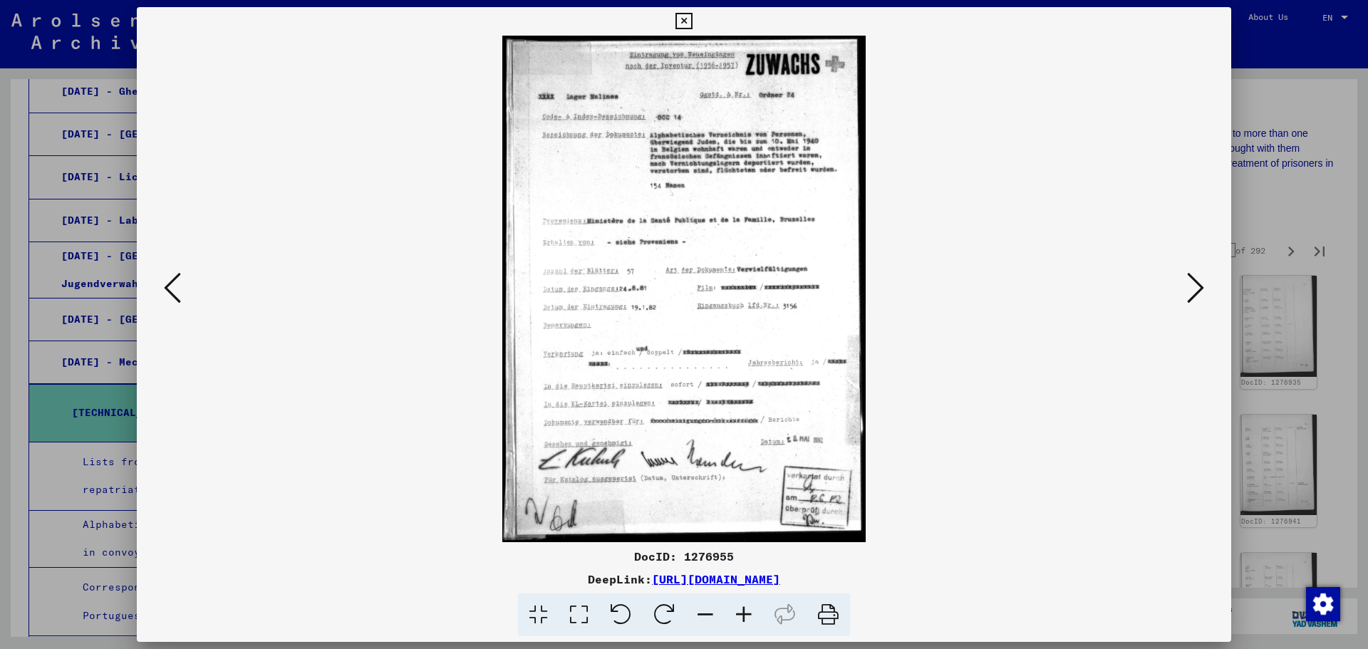
click at [1189, 287] on icon at bounding box center [1195, 288] width 17 height 34
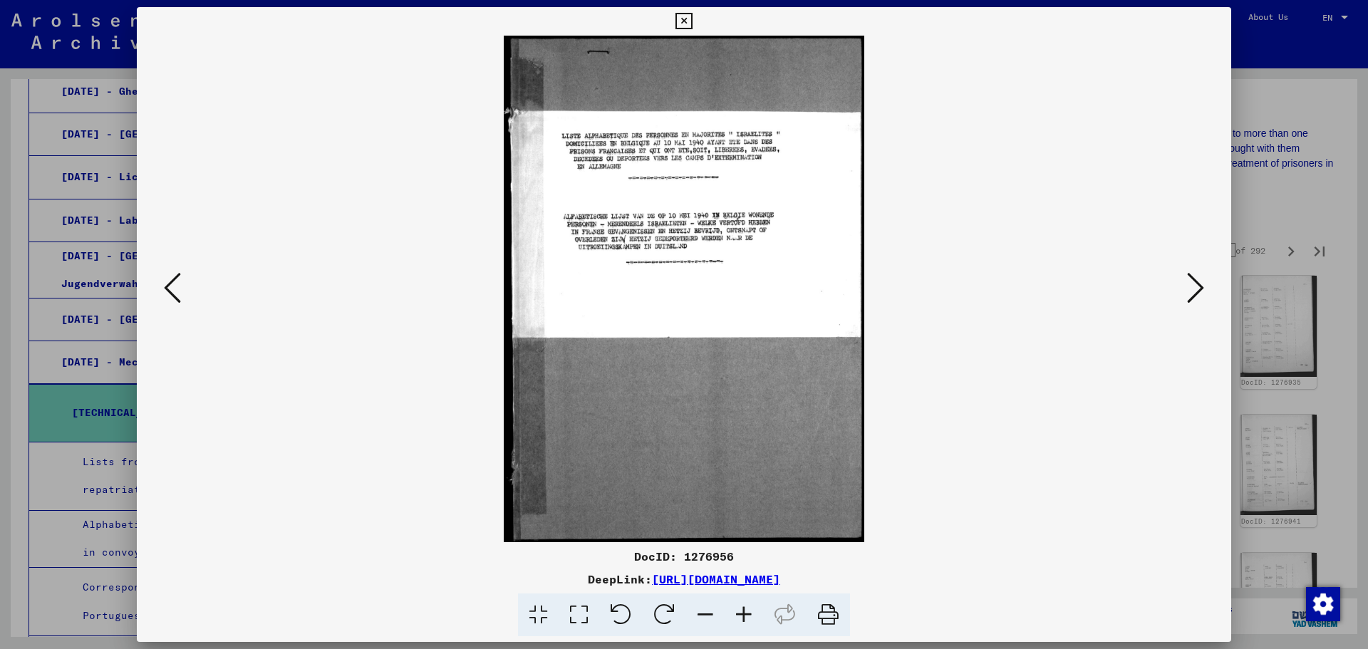
click at [1189, 287] on icon at bounding box center [1195, 288] width 17 height 34
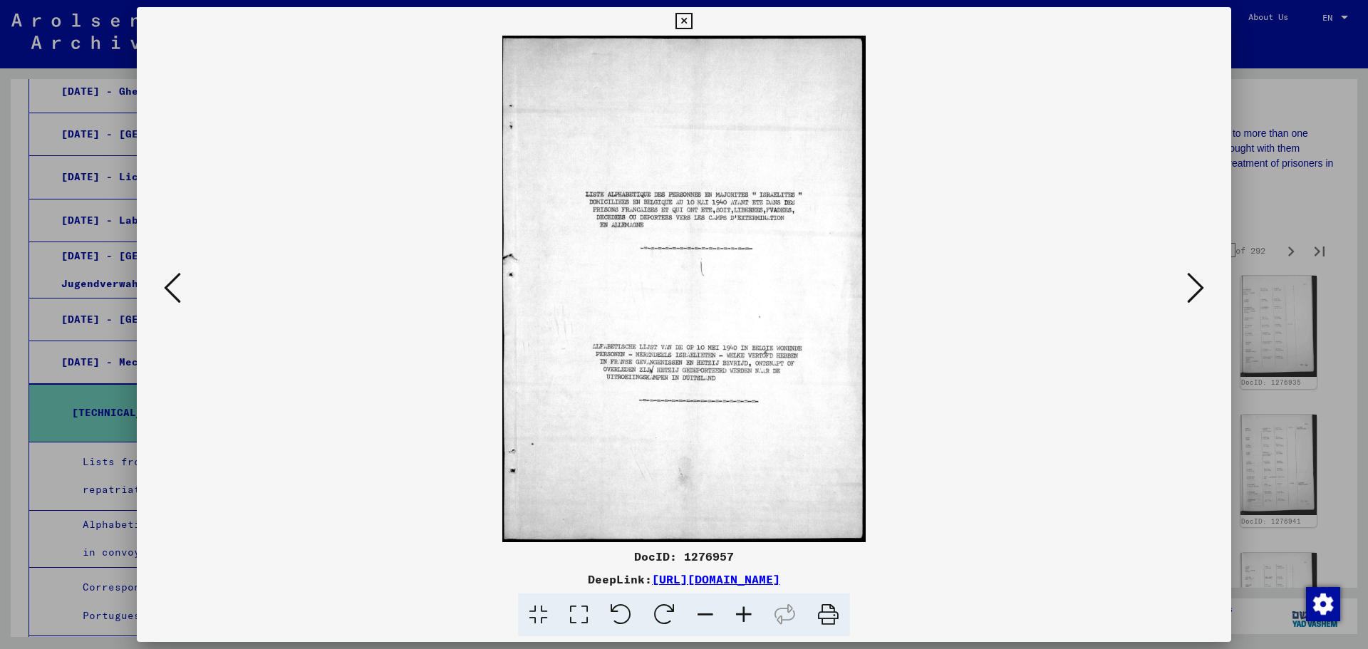
click at [1189, 287] on icon at bounding box center [1195, 288] width 17 height 34
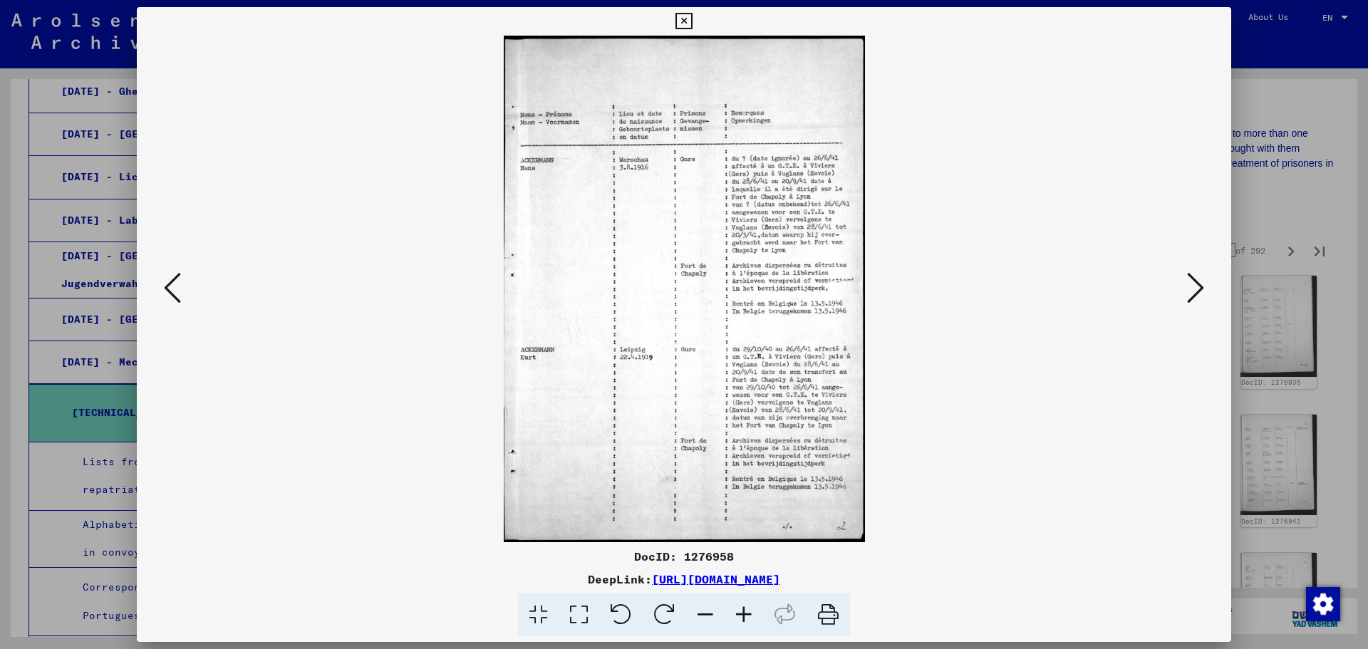
click at [1189, 287] on icon at bounding box center [1195, 288] width 17 height 34
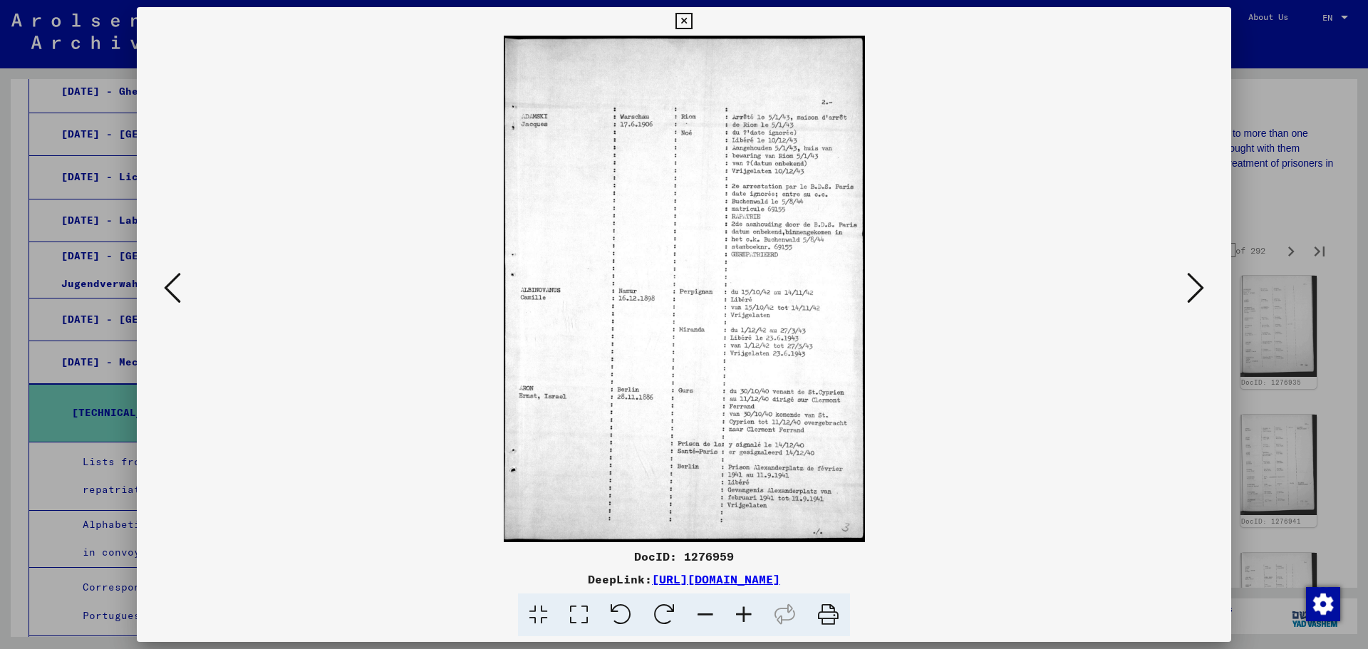
click at [1189, 287] on icon at bounding box center [1195, 288] width 17 height 34
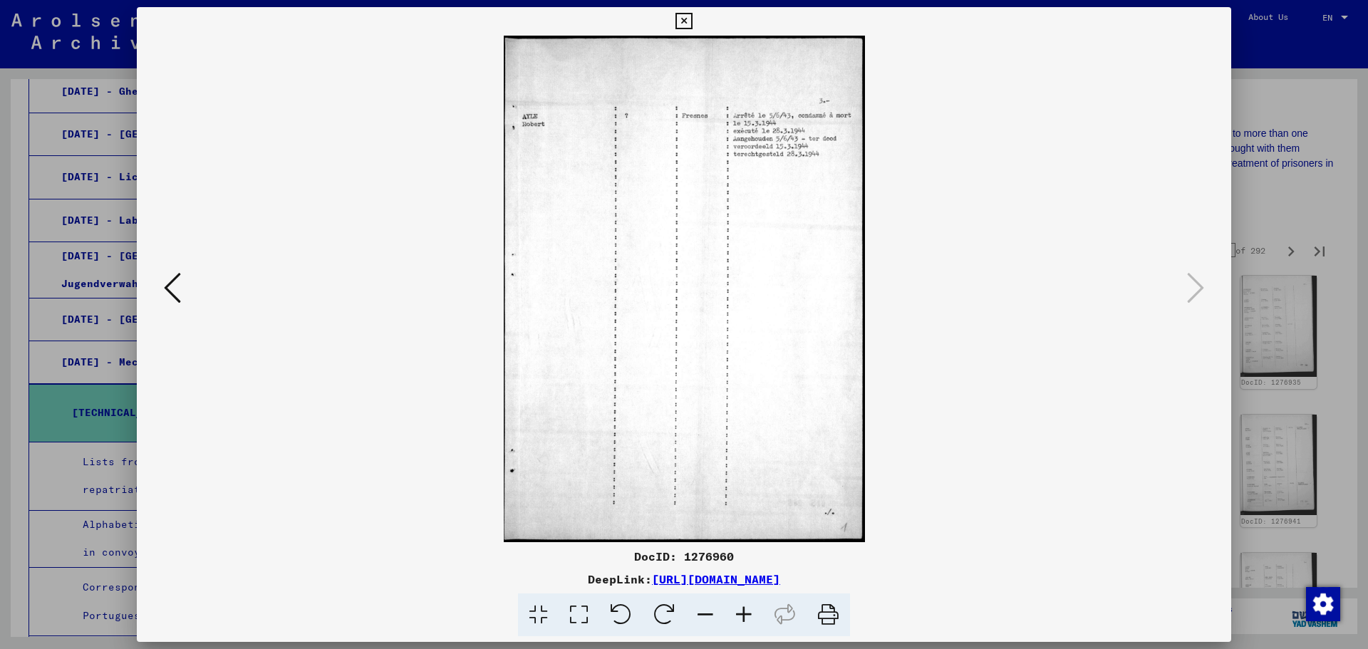
click at [1291, 86] on div at bounding box center [684, 324] width 1368 height 649
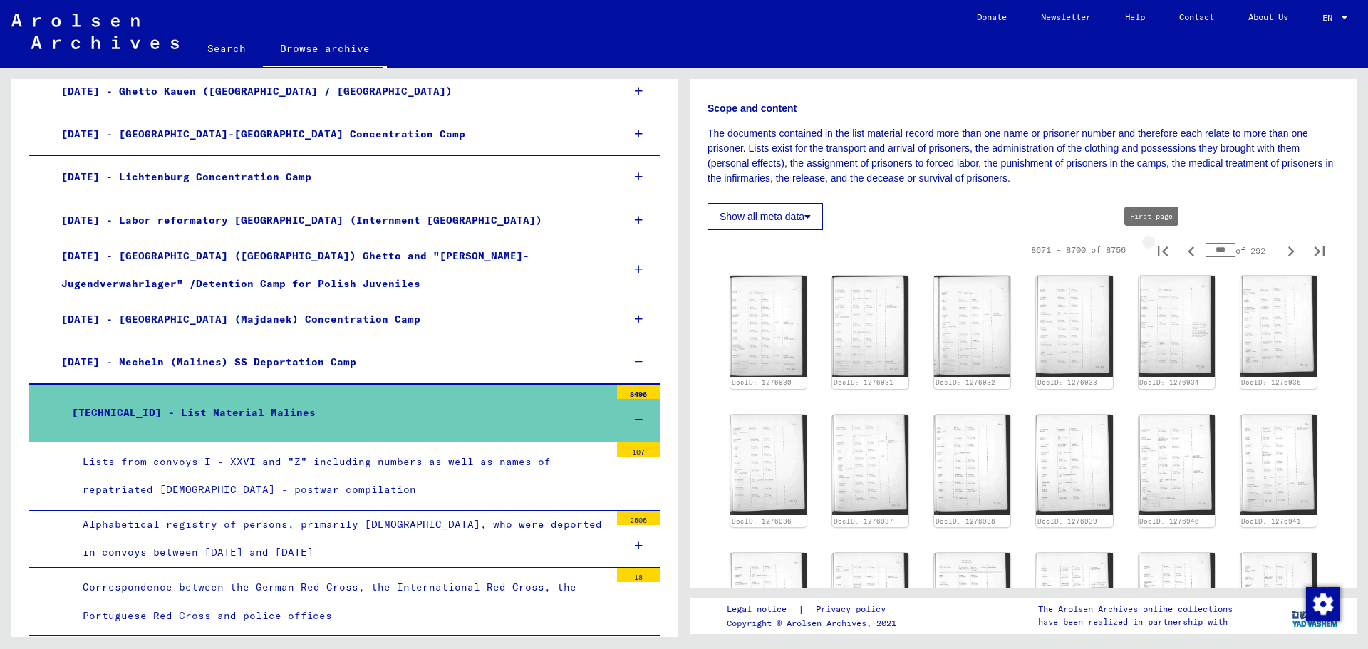
click at [1158, 251] on icon "First page" at bounding box center [1163, 251] width 10 height 10
type input "*"
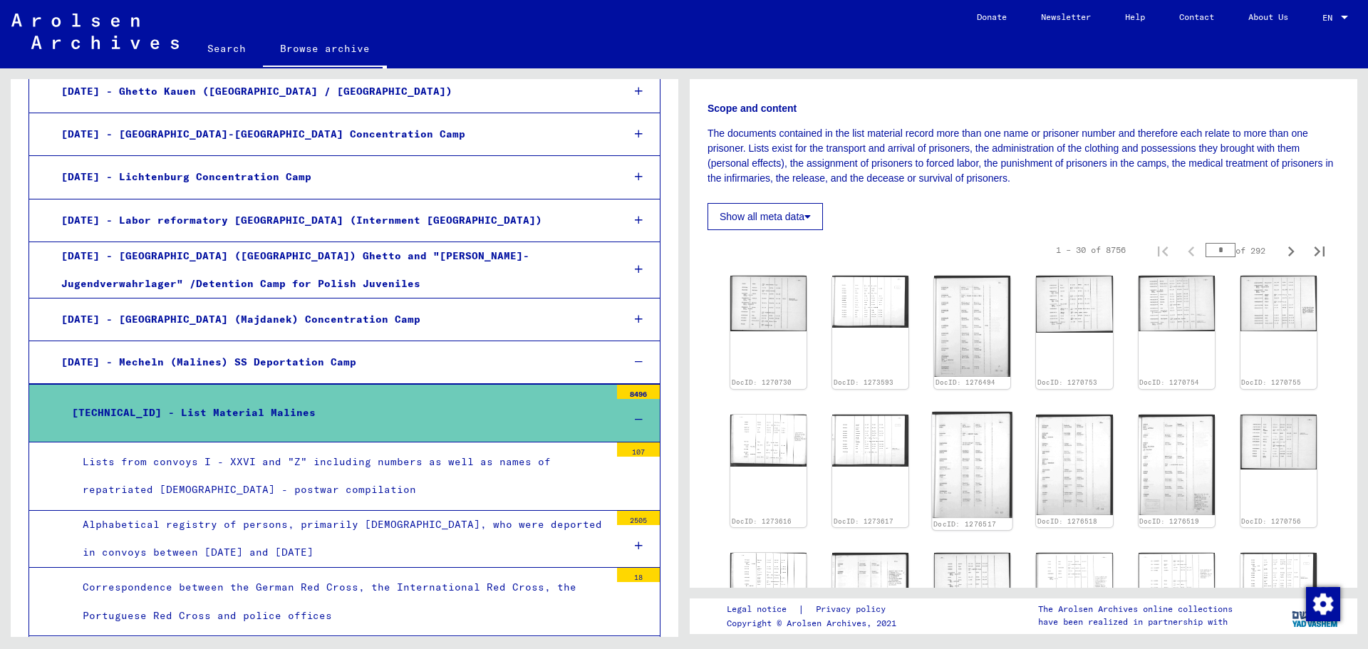
click at [959, 447] on img at bounding box center [972, 465] width 80 height 106
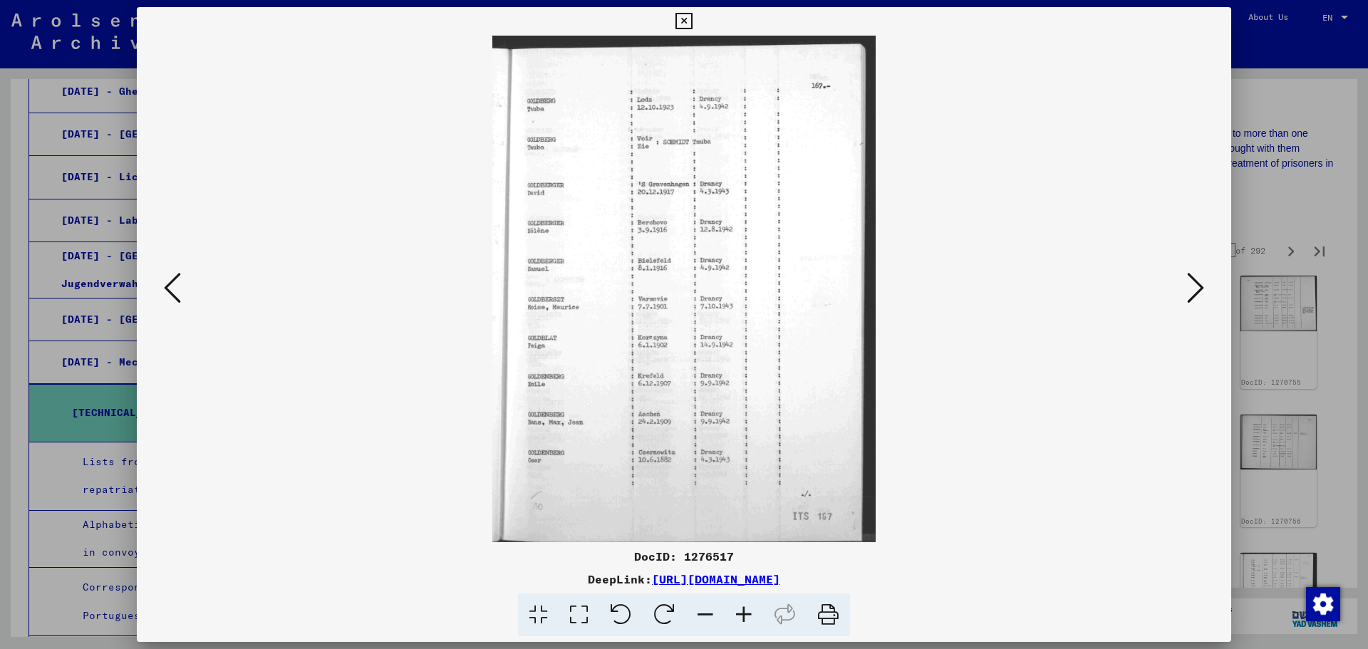
click at [683, 20] on icon at bounding box center [683, 21] width 16 height 17
